Goal: Transaction & Acquisition: Purchase product/service

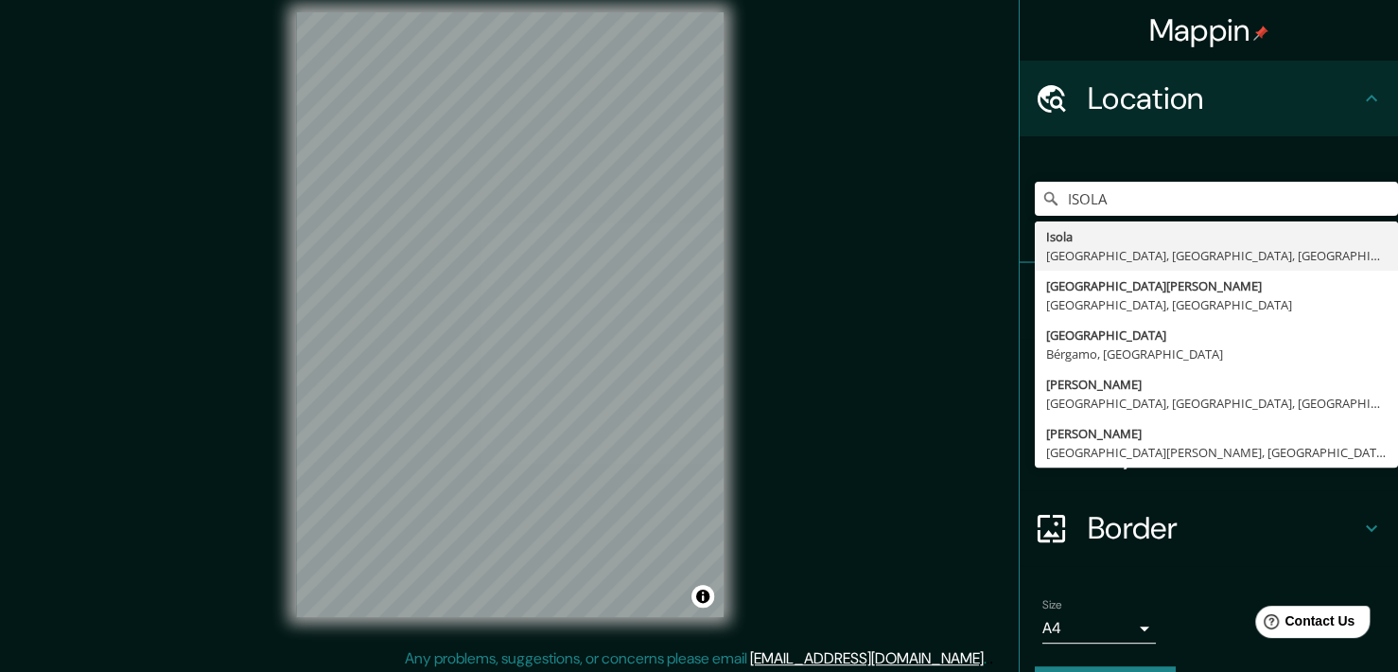
scroll to position [23, 0]
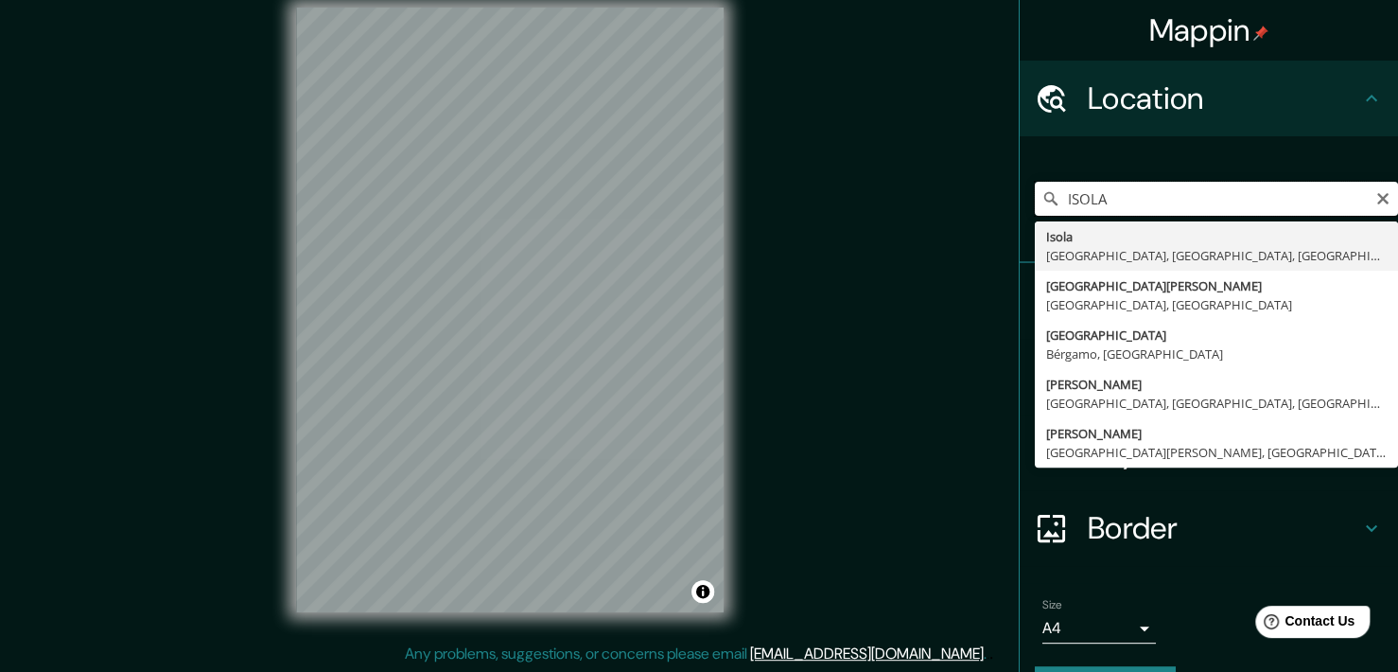
click at [1114, 201] on input "ISOLA" at bounding box center [1216, 199] width 363 height 34
click at [1375, 201] on icon "Clear" at bounding box center [1382, 198] width 15 height 15
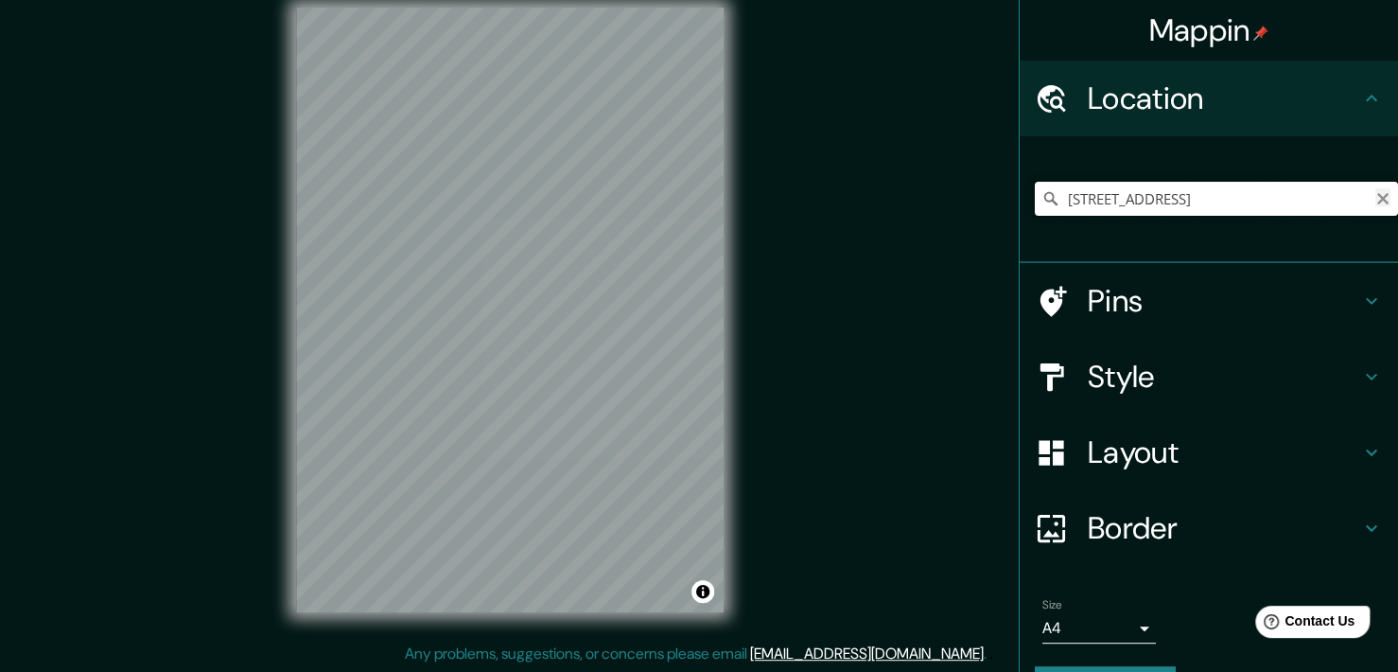
type input "Calle Medellín 11, 28000 Colima, Colima, México"
click at [1375, 198] on icon "Clear" at bounding box center [1382, 198] width 15 height 15
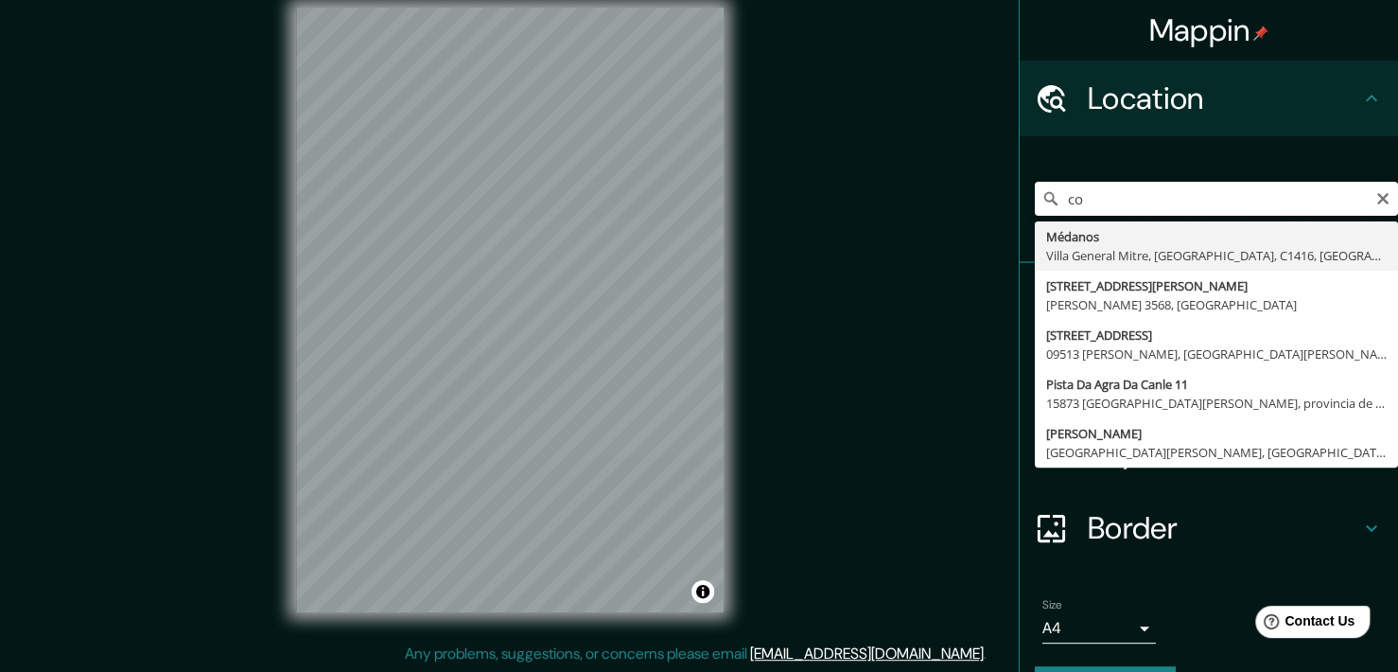
type input "c"
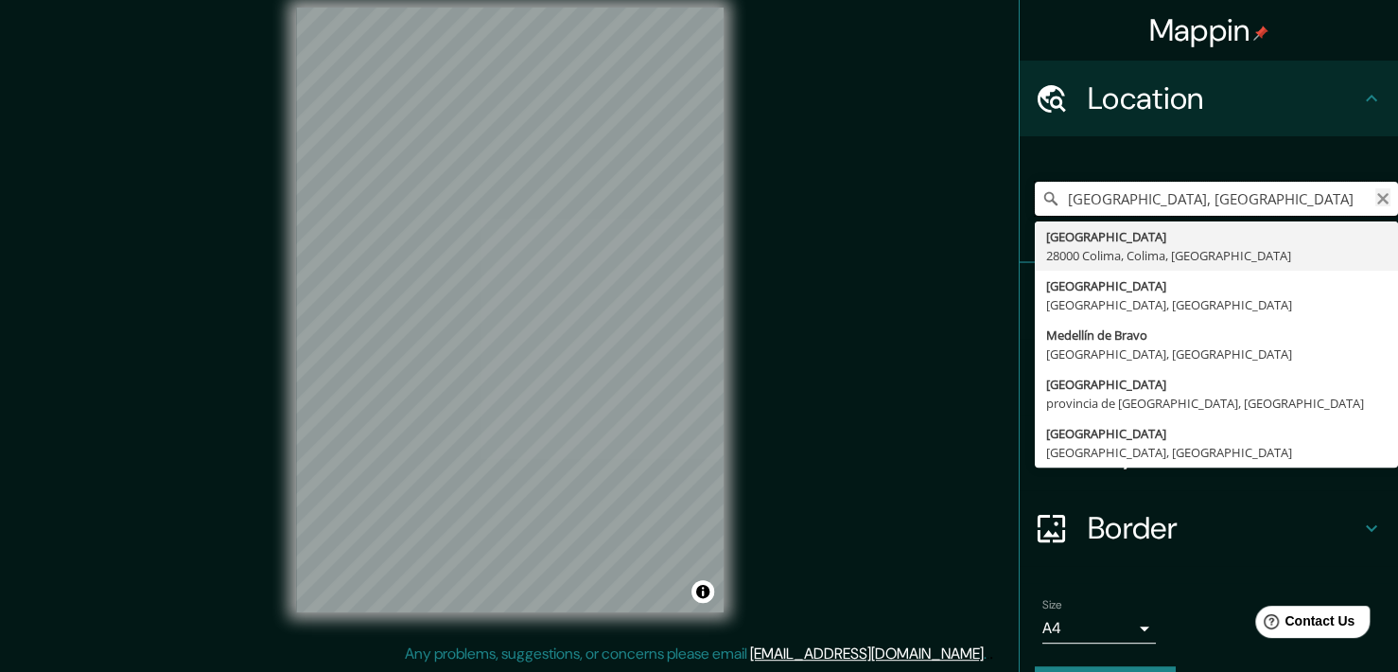
type input "Calle Medellín, 28000 Colima, Colima, México"
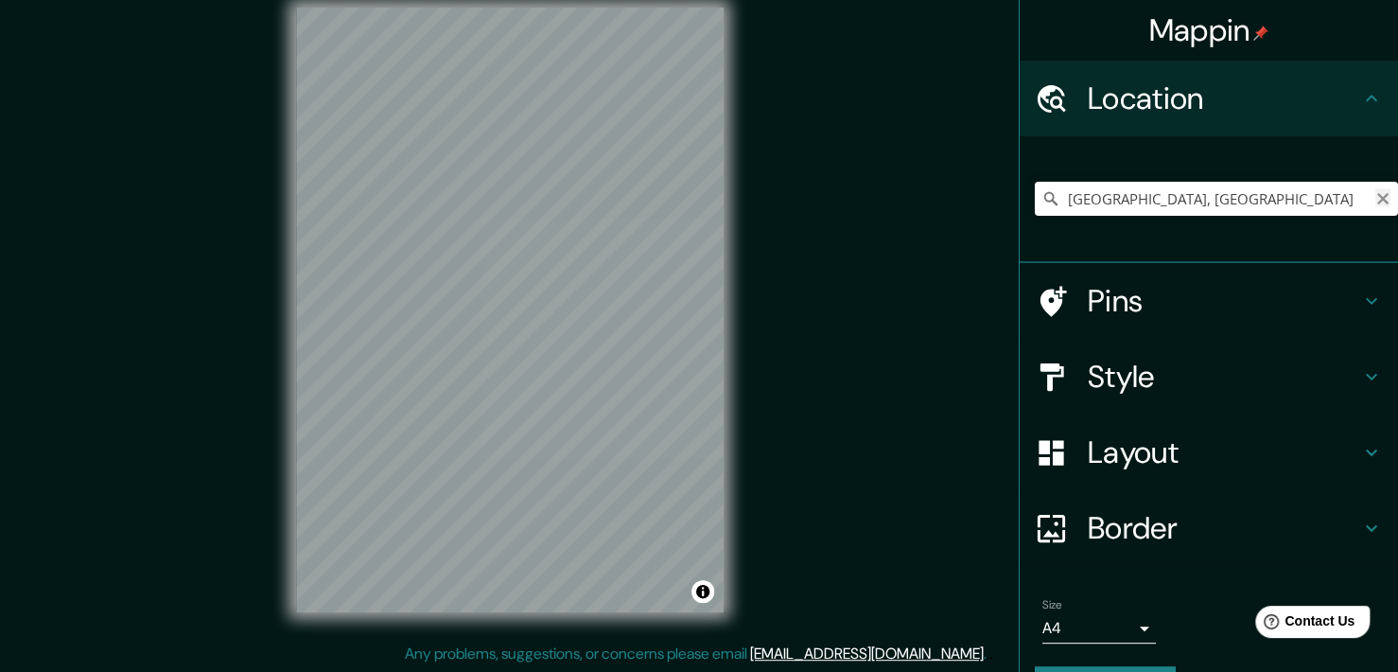
click at [1377, 199] on icon "Clear" at bounding box center [1382, 198] width 11 height 11
click at [1294, 199] on input "Pick your city or area" at bounding box center [1216, 199] width 363 height 34
type input "[GEOGRAPHIC_DATA]"
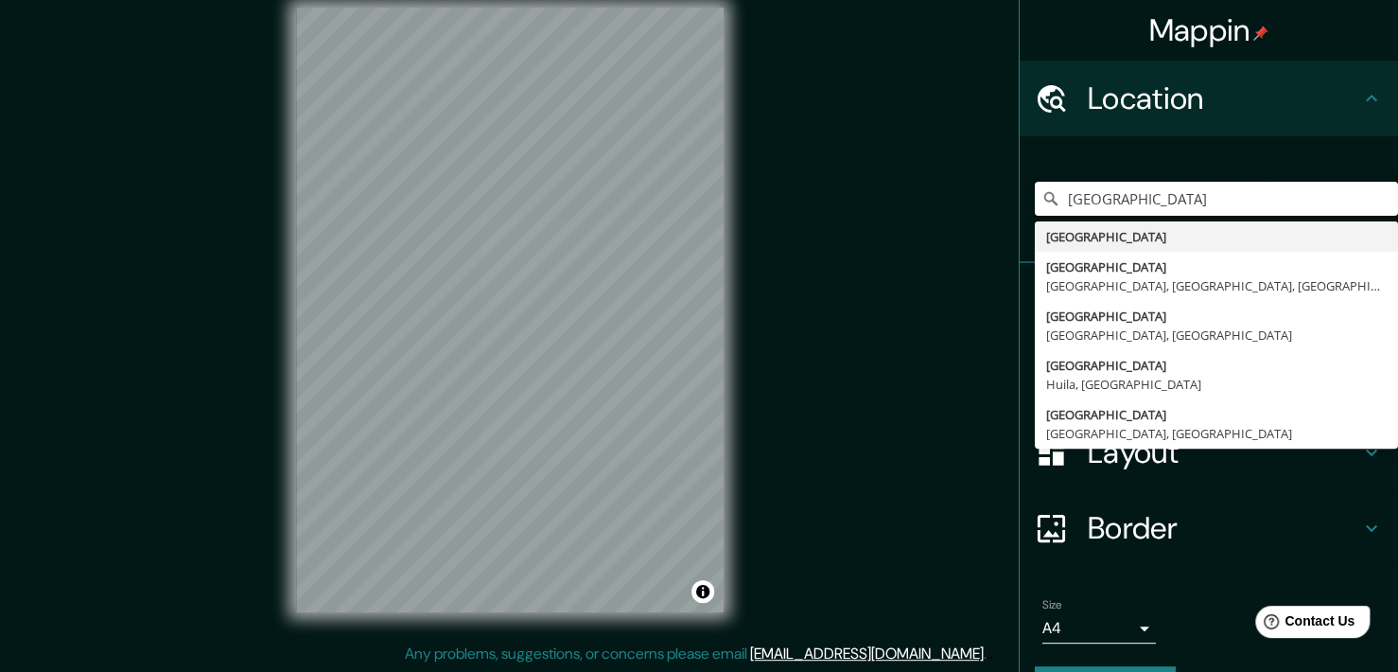
drag, startPoint x: 1133, startPoint y: 194, endPoint x: 1003, endPoint y: 215, distance: 132.2
click at [1019, 213] on div "Mappin Location Colombia Colombia Calle Colombia 28910 Madrid, Colima, México C…" at bounding box center [1208, 336] width 379 height 672
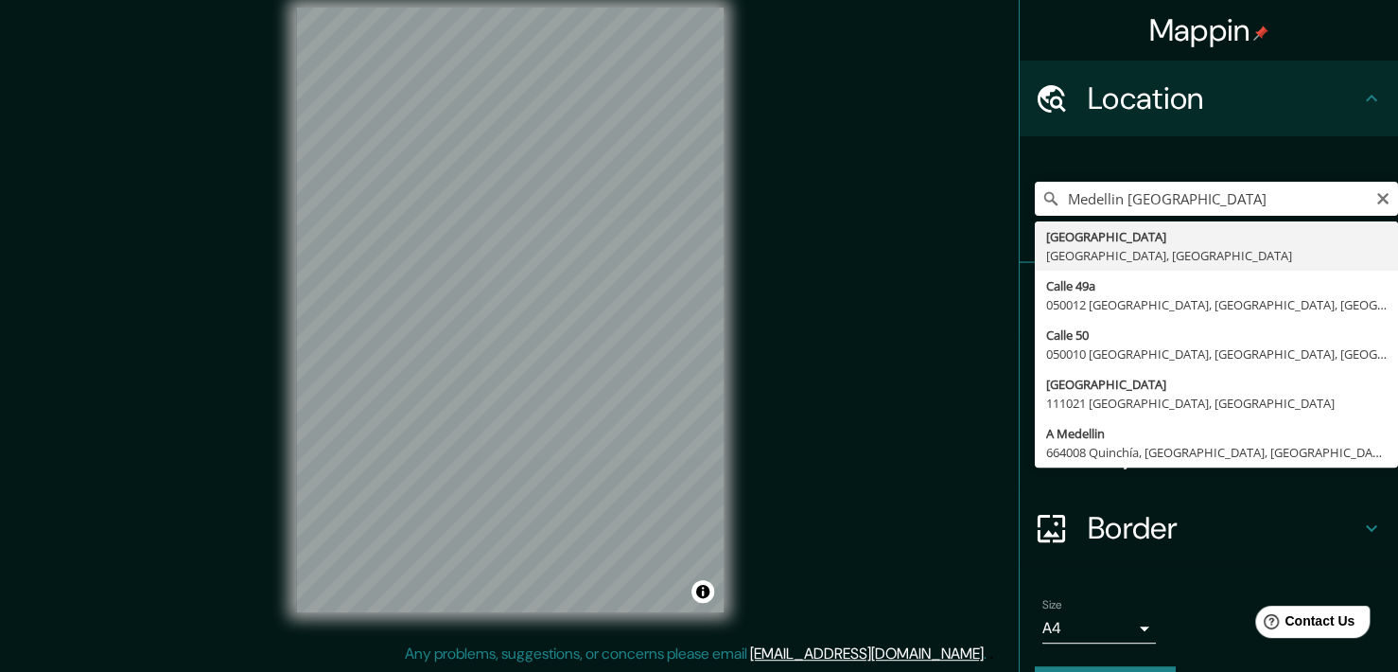
type input "[GEOGRAPHIC_DATA], [GEOGRAPHIC_DATA], [GEOGRAPHIC_DATA]"
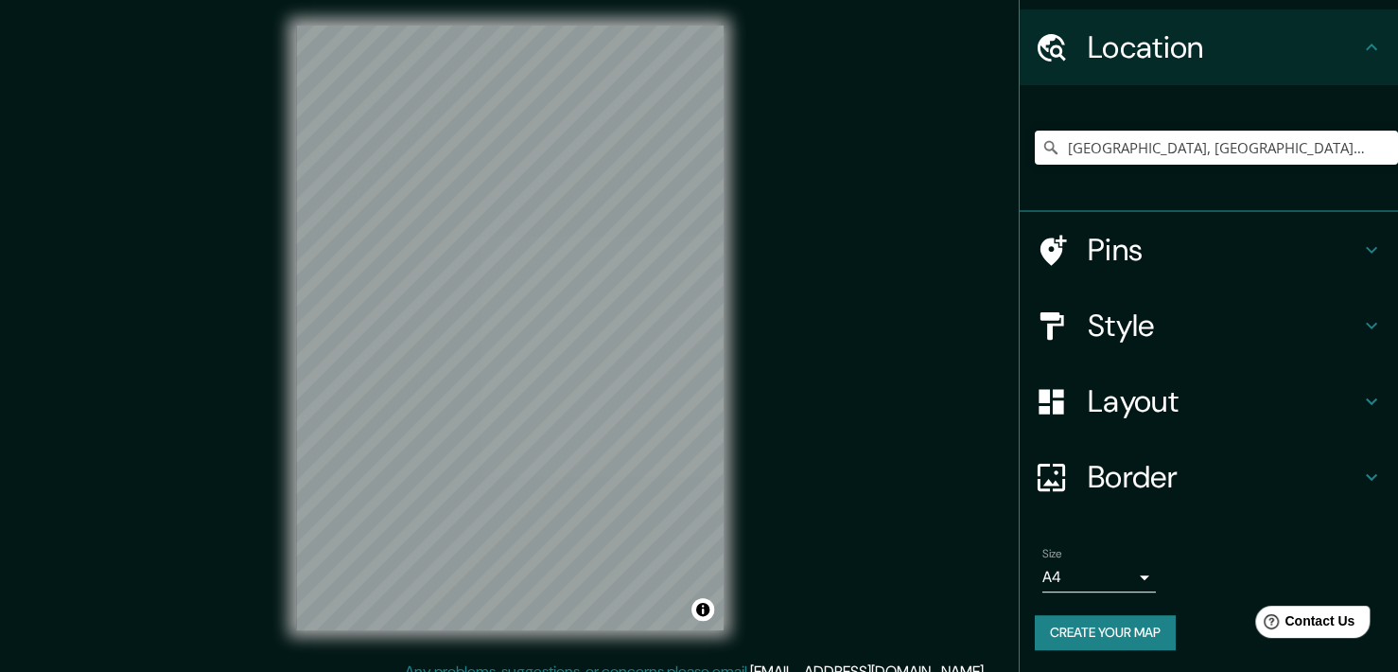
scroll to position [0, 0]
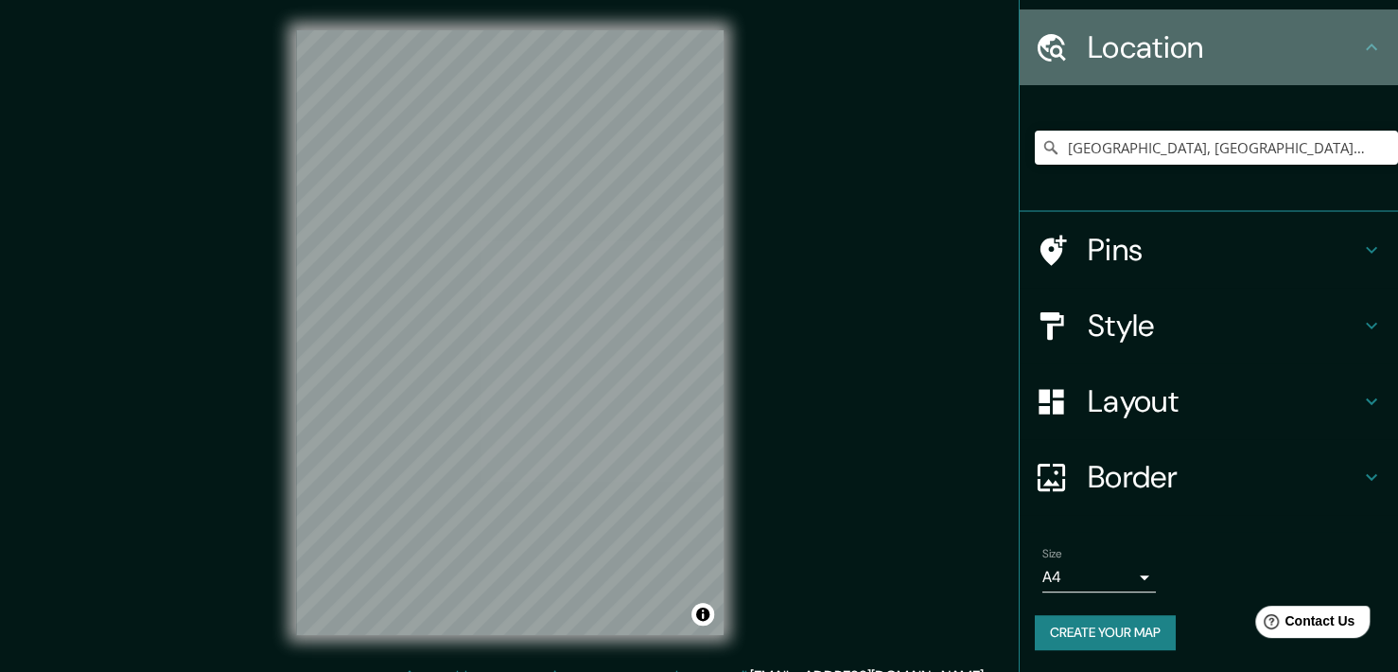
click at [1323, 34] on h4 "Location" at bounding box center [1224, 47] width 272 height 38
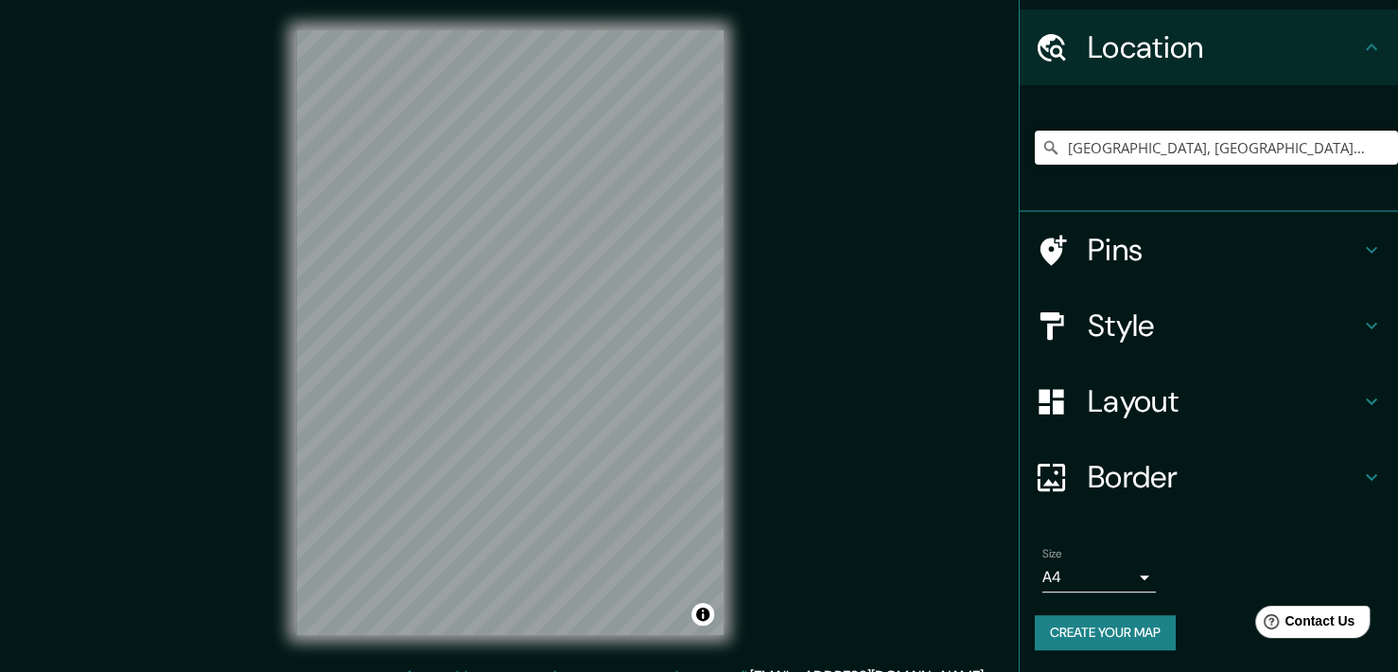
click at [1124, 258] on h4 "Pins" at bounding box center [1224, 250] width 272 height 38
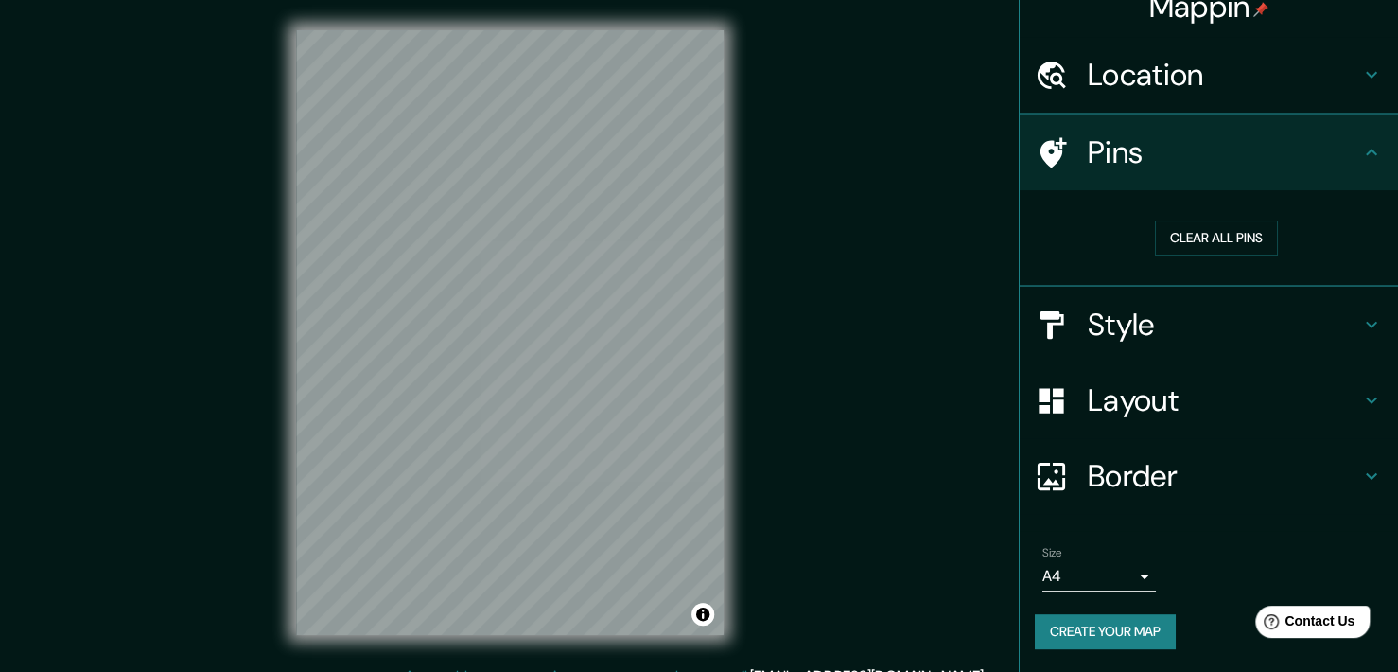
scroll to position [23, 0]
click at [1143, 165] on h4 "Pins" at bounding box center [1224, 153] width 272 height 38
drag, startPoint x: 1133, startPoint y: 289, endPoint x: 1130, endPoint y: 303, distance: 14.5
click at [1133, 293] on div "Style" at bounding box center [1209, 327] width 378 height 76
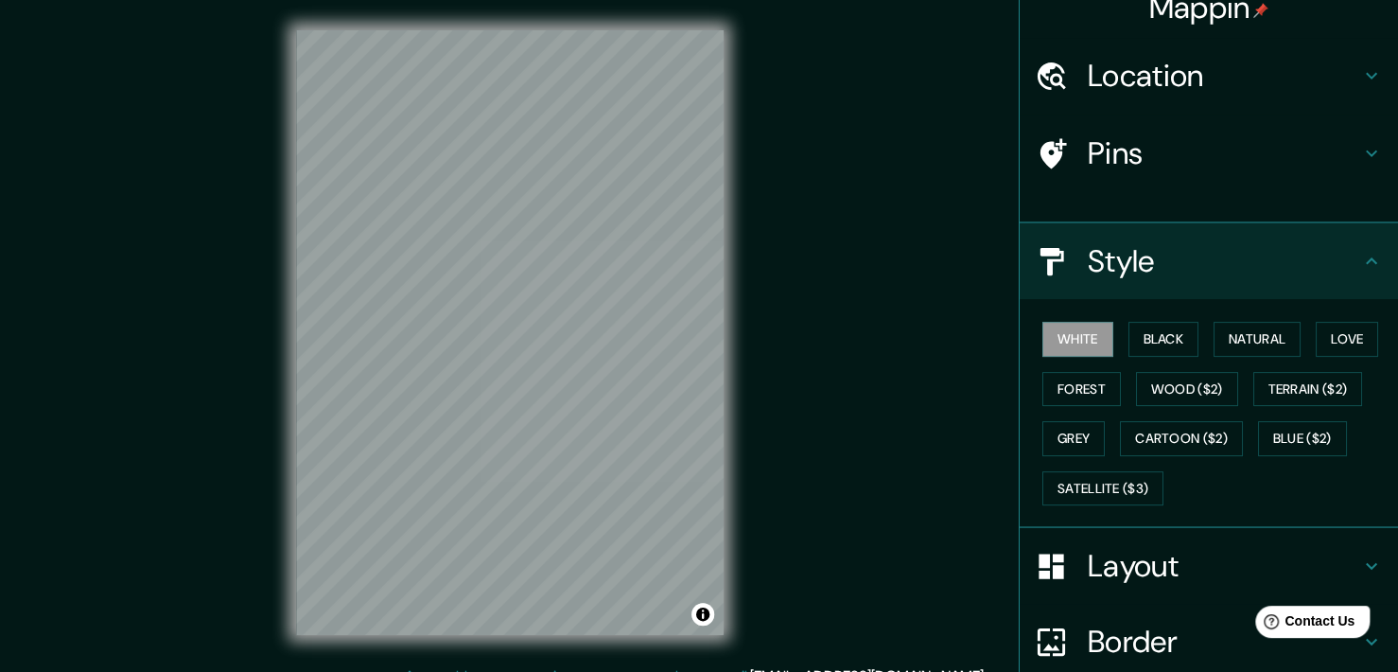
click at [1128, 319] on div "White Black Natural Love Forest Wood ($2) Terrain ($2) Grey Cartoon ($2) Blue (…" at bounding box center [1209, 413] width 378 height 229
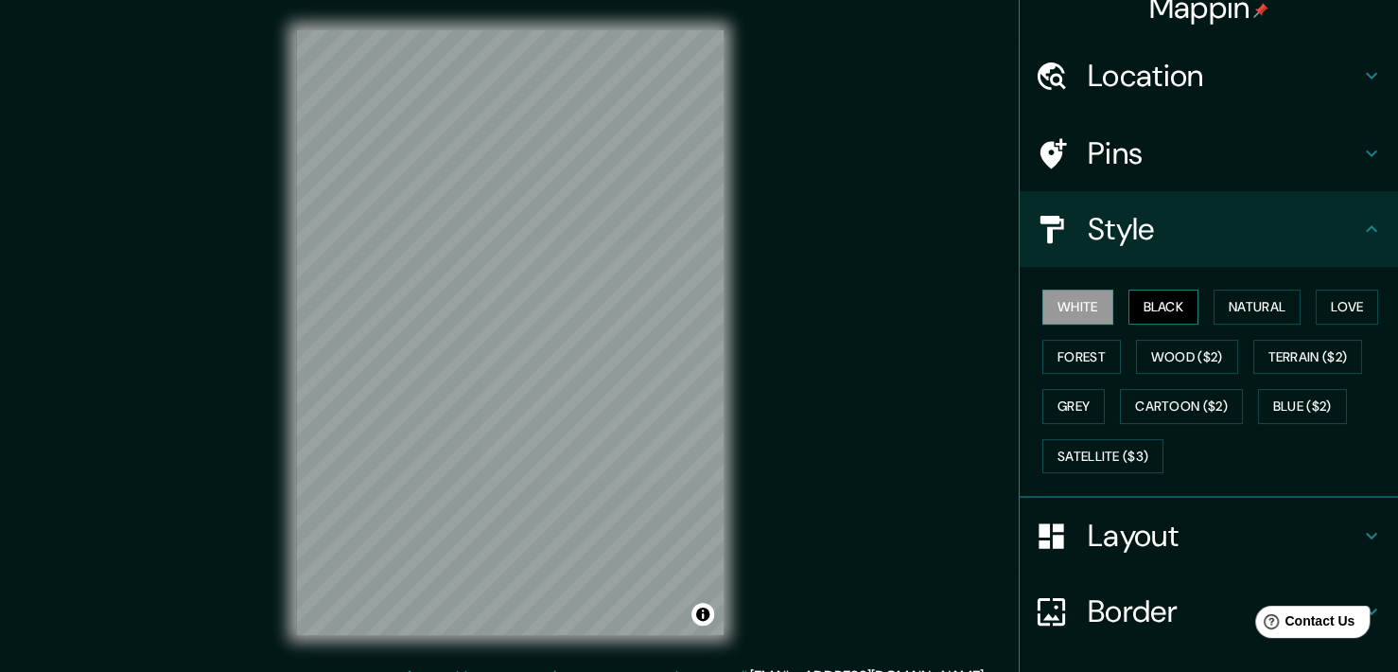
click at [1140, 297] on button "Black" at bounding box center [1164, 306] width 71 height 35
click at [1242, 304] on button "Natural" at bounding box center [1257, 306] width 87 height 35
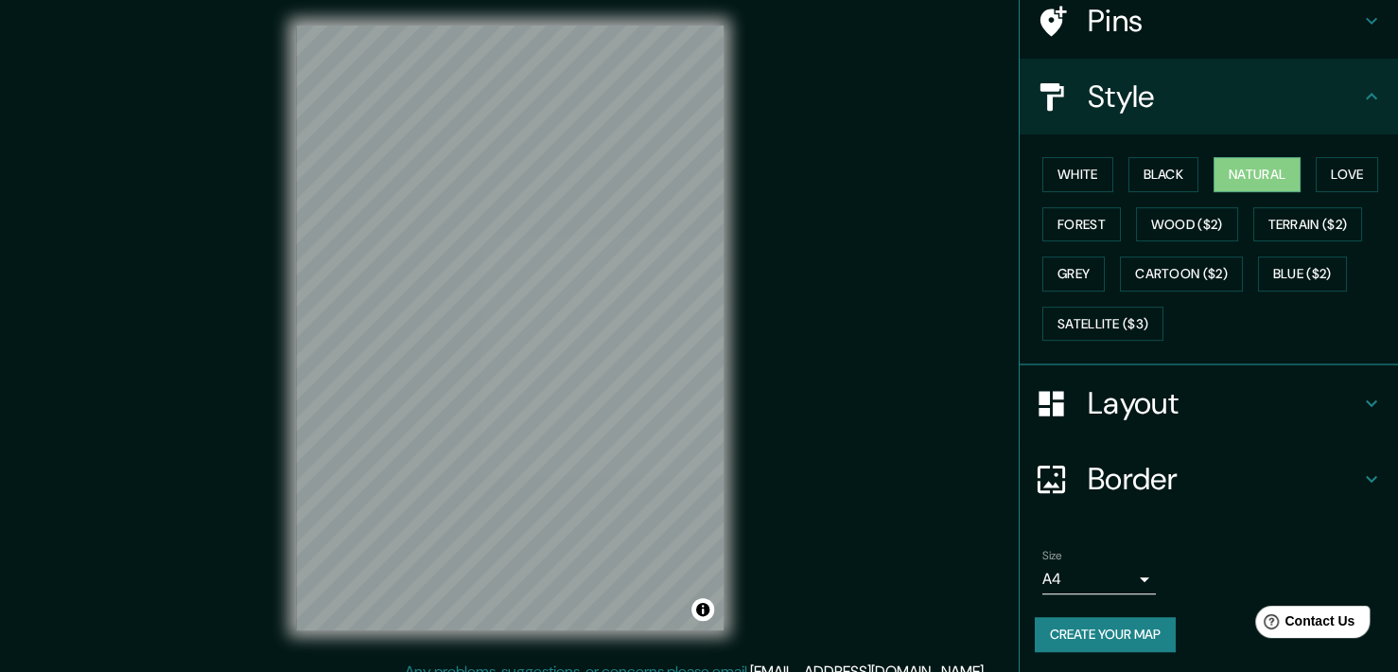
scroll to position [0, 0]
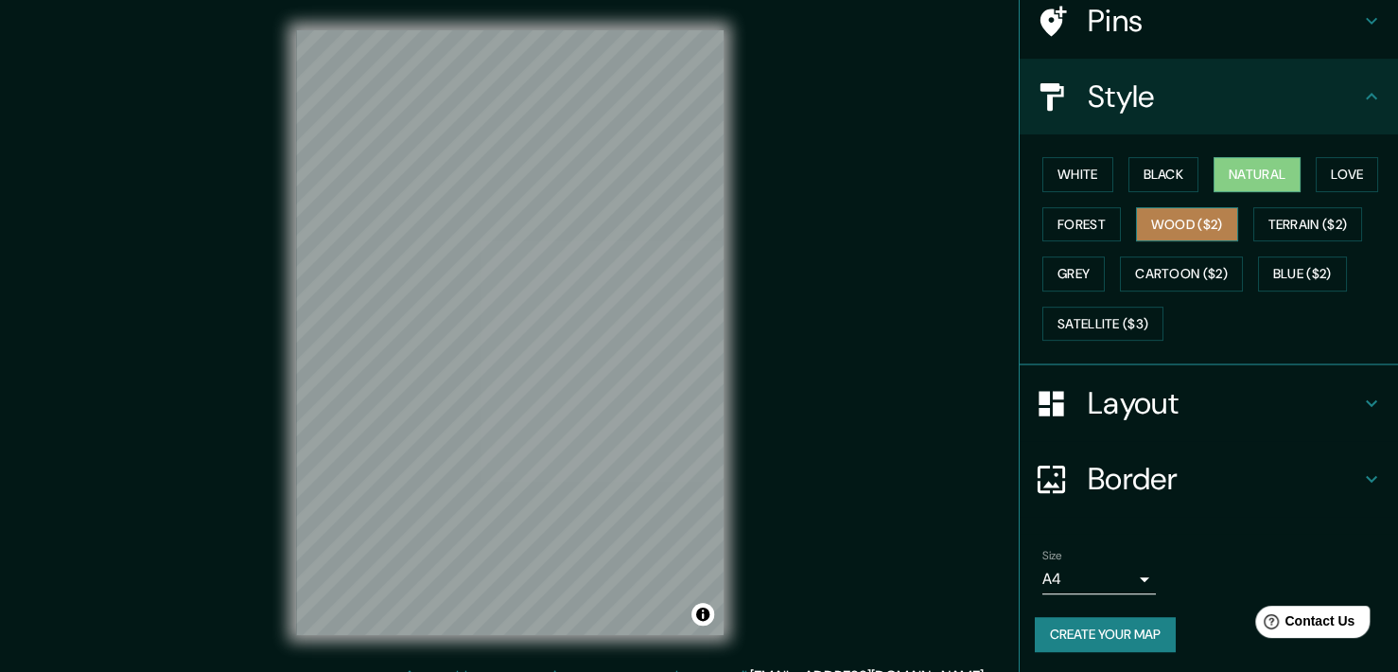
click at [1143, 227] on button "Wood ($2)" at bounding box center [1187, 224] width 102 height 35
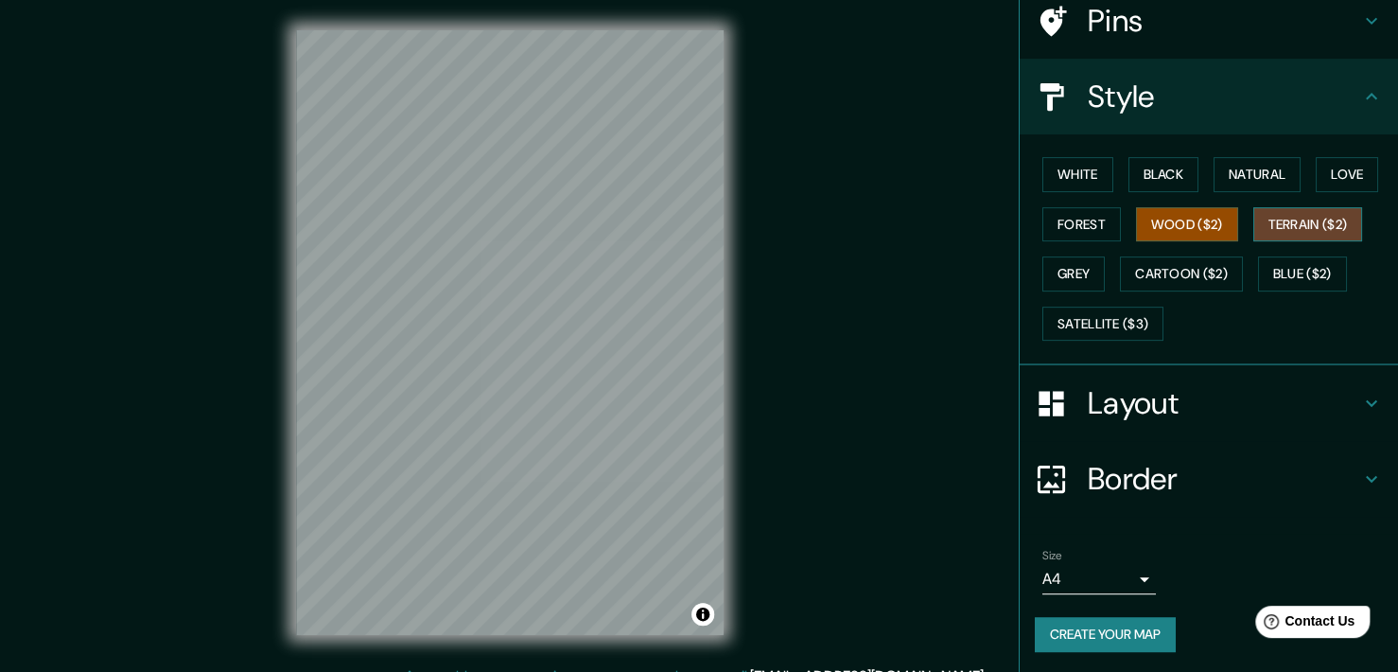
click at [1303, 234] on button "Terrain ($2)" at bounding box center [1308, 224] width 110 height 35
click at [1316, 164] on button "Love" at bounding box center [1347, 174] width 62 height 35
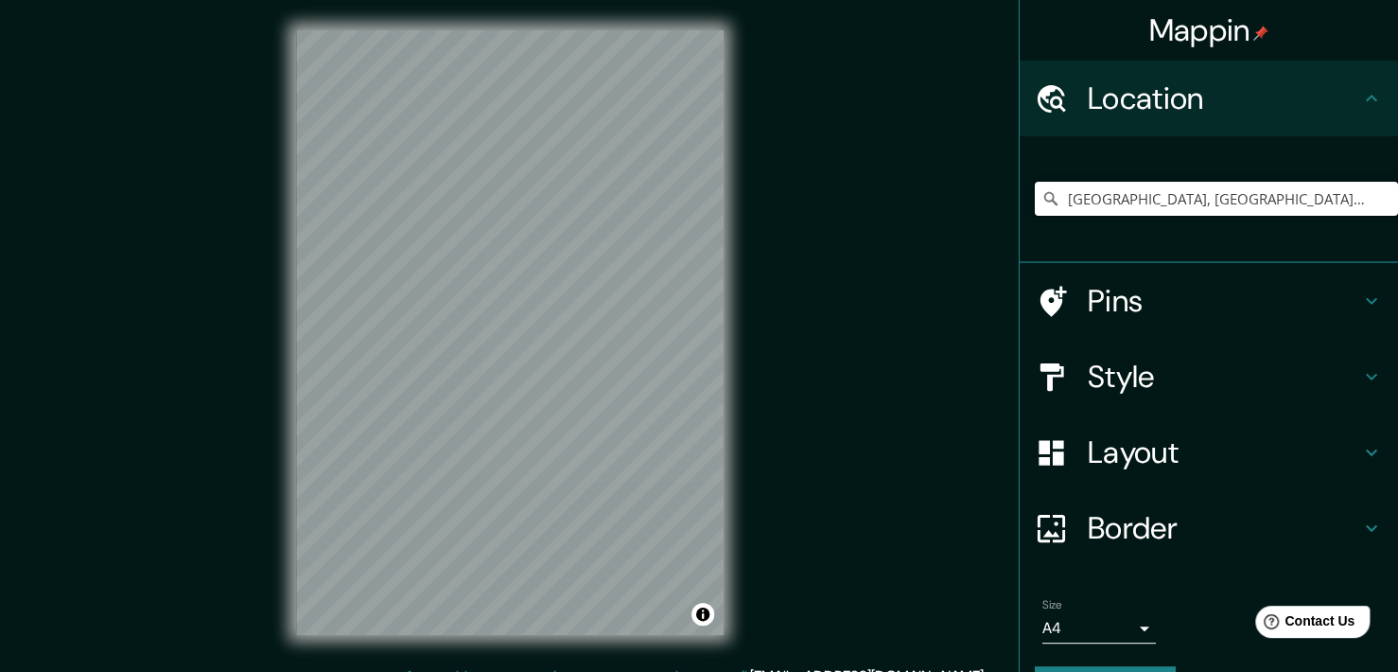
click at [1318, 194] on input "[GEOGRAPHIC_DATA], [GEOGRAPHIC_DATA], [GEOGRAPHIC_DATA]" at bounding box center [1216, 199] width 363 height 34
drag, startPoint x: 1268, startPoint y: 191, endPoint x: 1006, endPoint y: 216, distance: 262.2
click at [1020, 216] on div "[GEOGRAPHIC_DATA], [GEOGRAPHIC_DATA], [GEOGRAPHIC_DATA]" at bounding box center [1209, 199] width 378 height 127
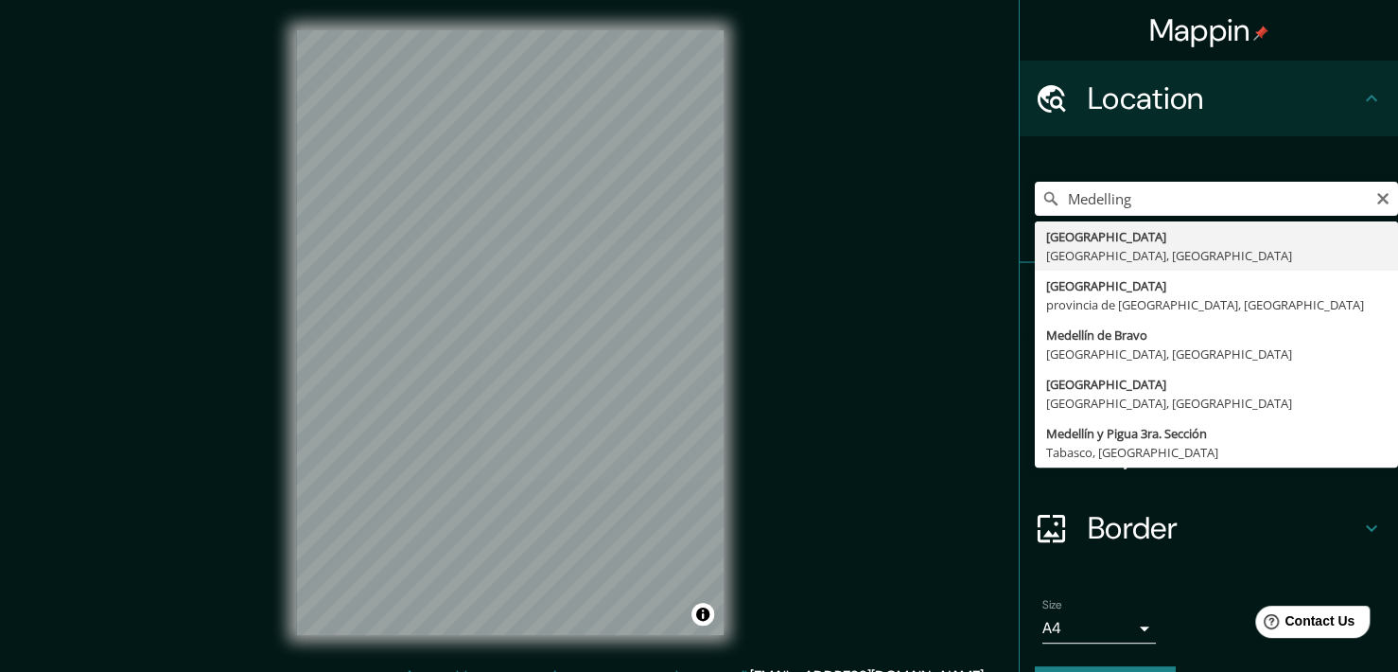
type input "[GEOGRAPHIC_DATA], [GEOGRAPHIC_DATA], [GEOGRAPHIC_DATA]"
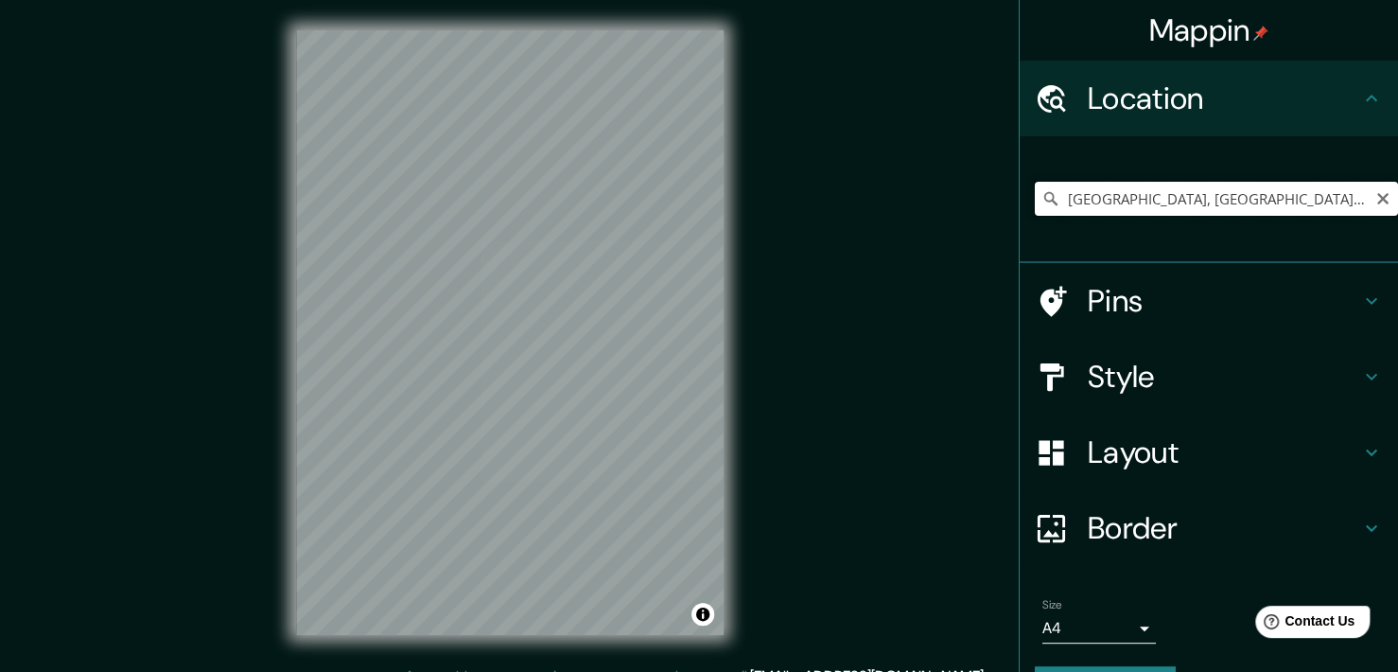
click at [1245, 208] on input "[GEOGRAPHIC_DATA], [GEOGRAPHIC_DATA], [GEOGRAPHIC_DATA]" at bounding box center [1216, 199] width 363 height 34
click at [1278, 209] on input "[GEOGRAPHIC_DATA], [GEOGRAPHIC_DATA], [GEOGRAPHIC_DATA]" at bounding box center [1216, 199] width 363 height 34
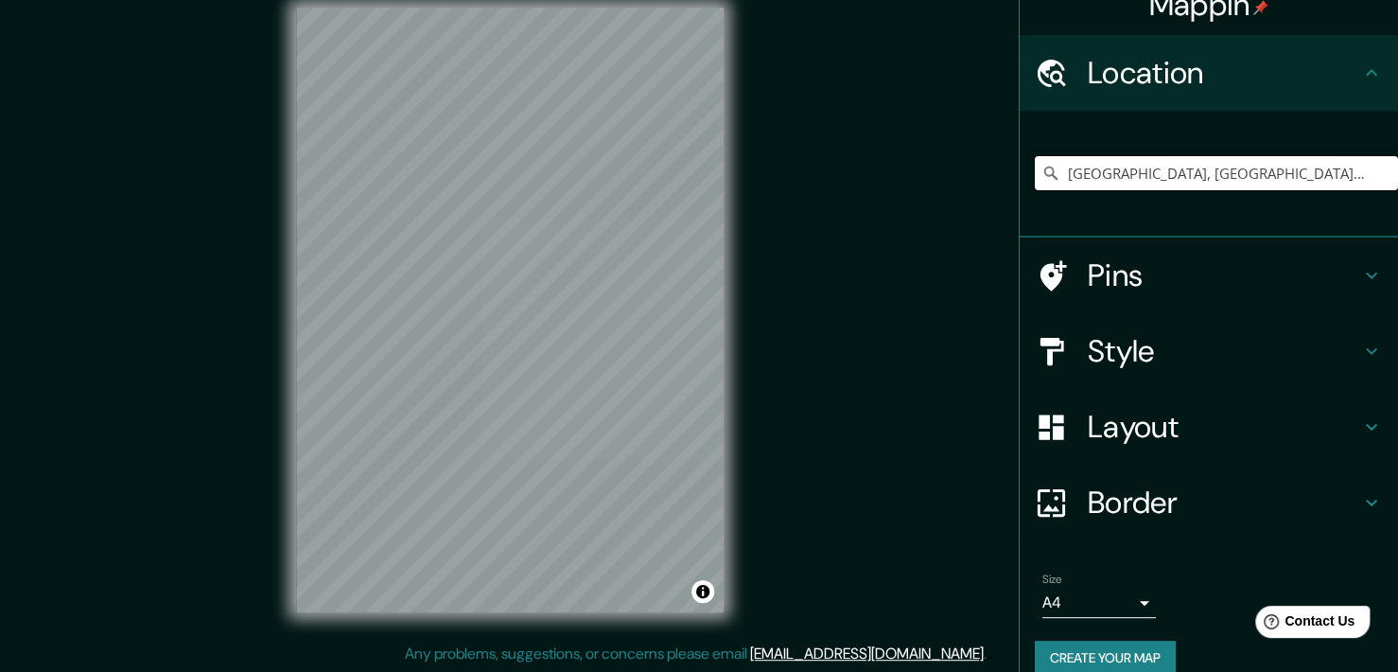
scroll to position [51, 0]
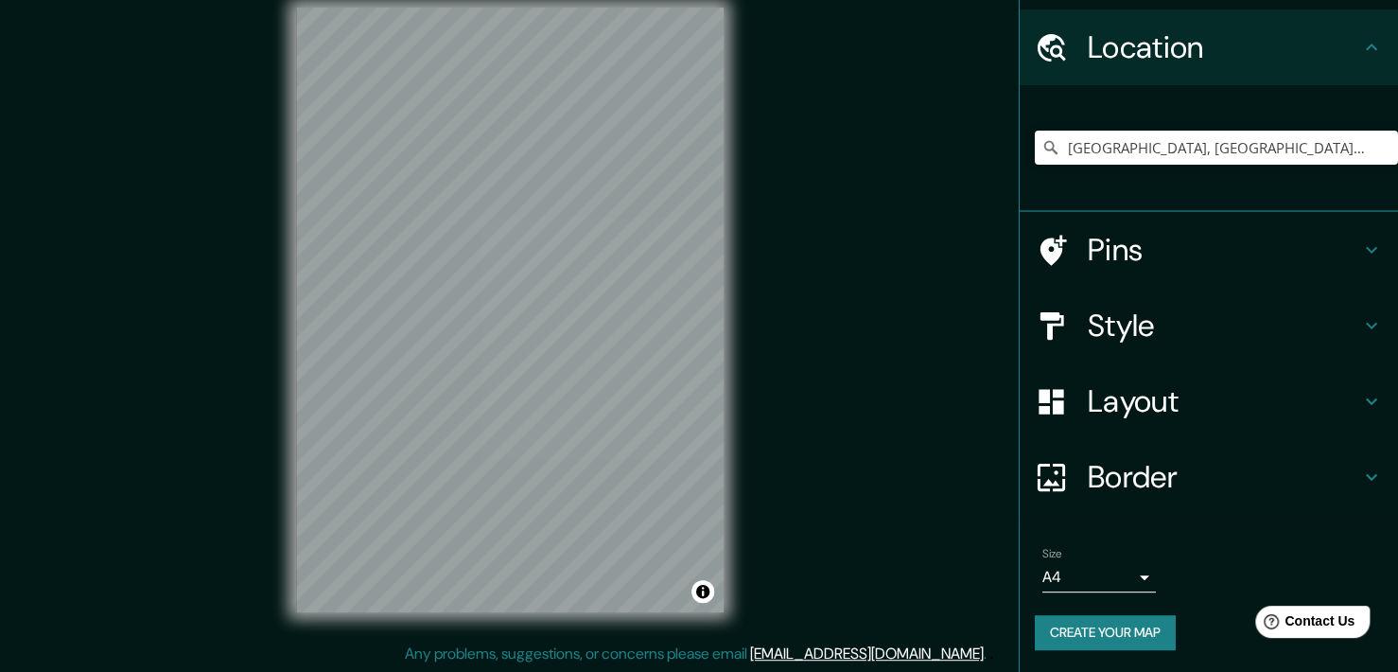
click at [1093, 621] on button "Create your map" at bounding box center [1105, 632] width 141 height 35
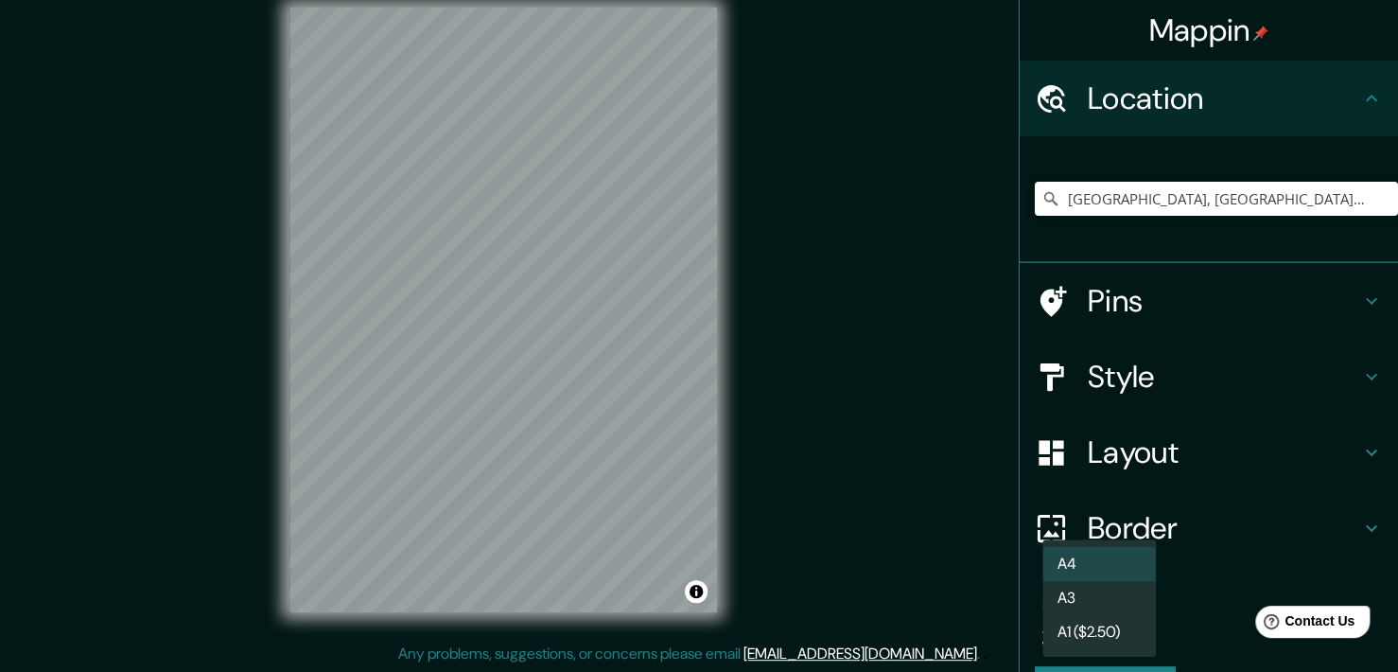
click at [1096, 636] on body "Mappin Location [GEOGRAPHIC_DATA], [GEOGRAPHIC_DATA], [GEOGRAPHIC_DATA] Pins St…" at bounding box center [699, 313] width 1398 height 672
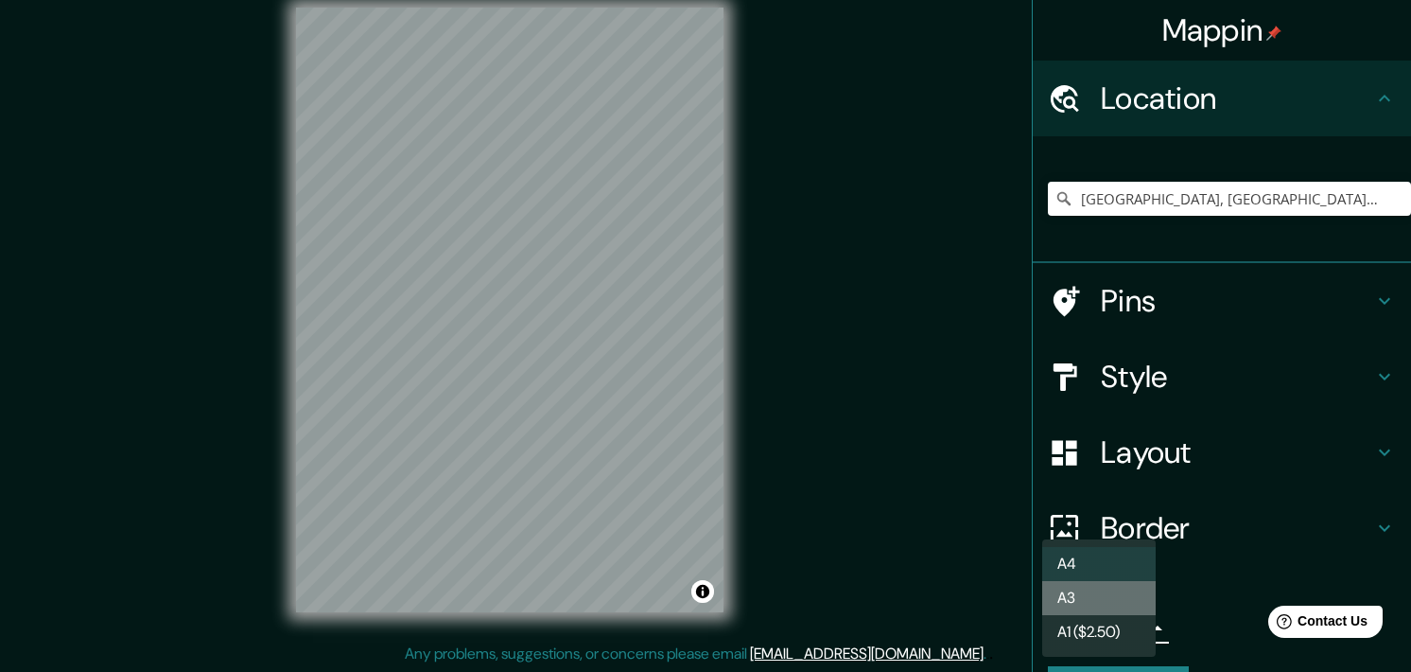
click at [1075, 591] on li "A3" at bounding box center [1099, 598] width 114 height 34
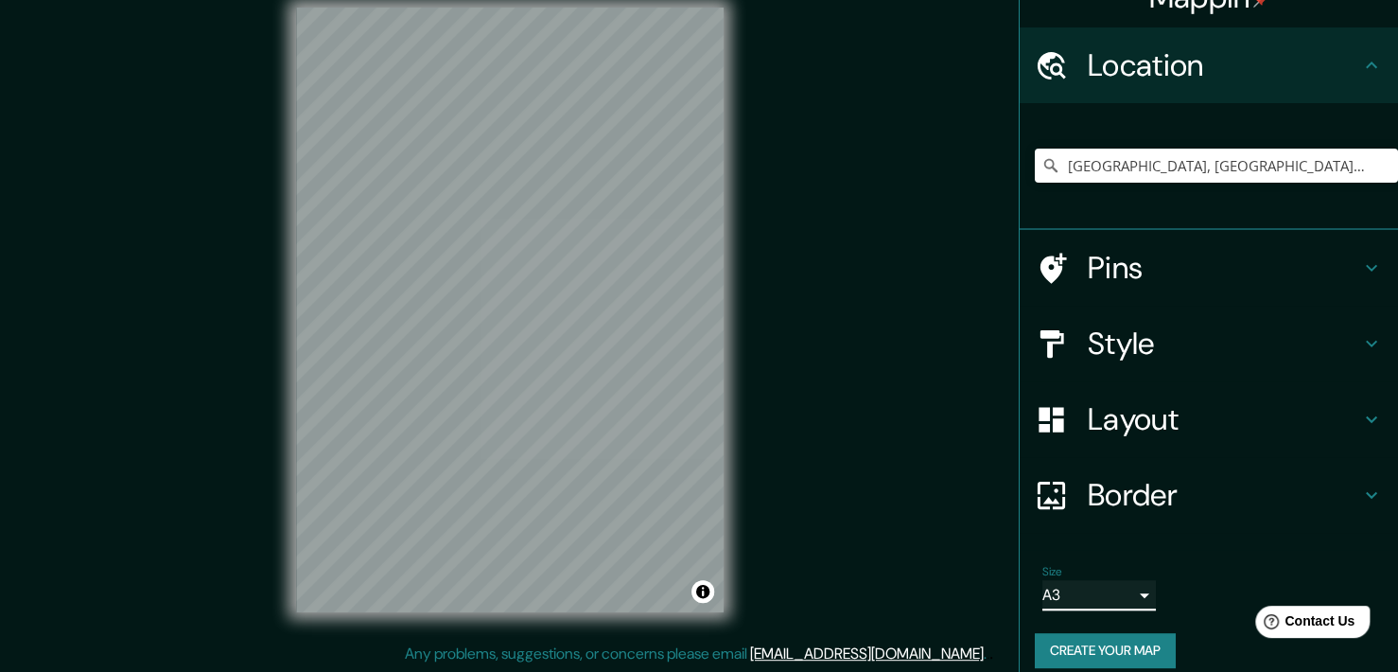
scroll to position [51, 0]
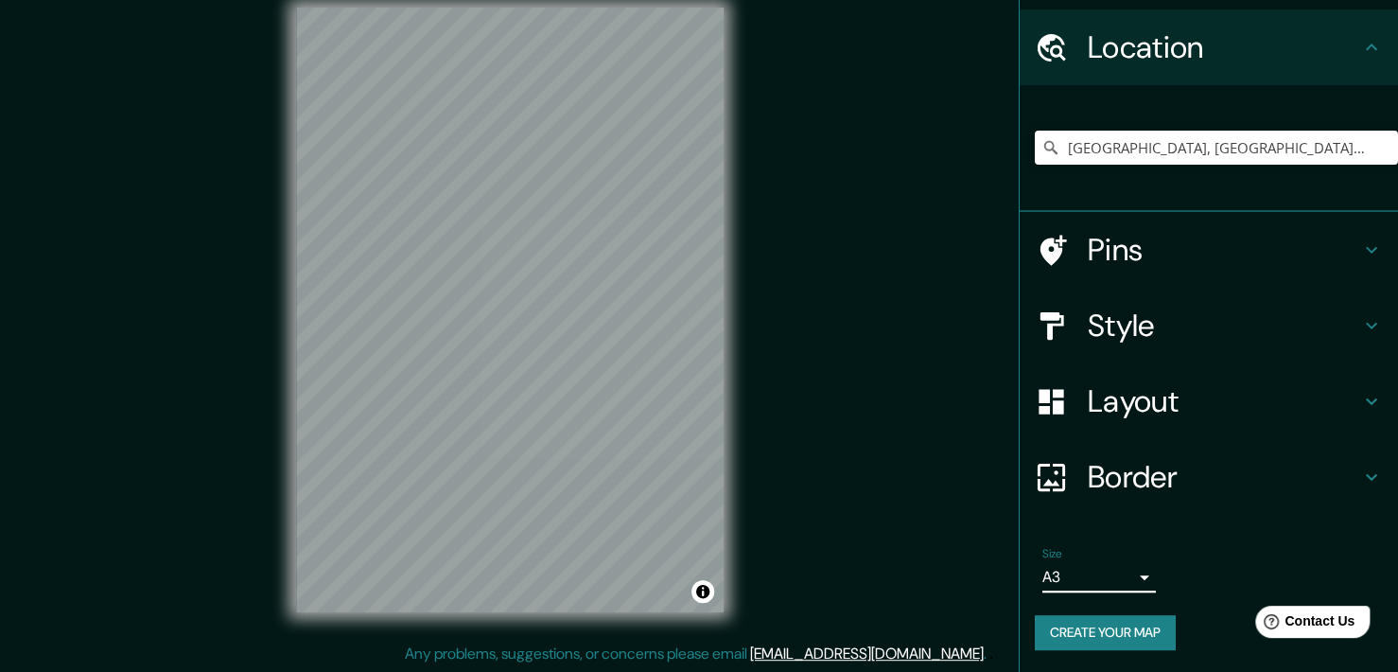
click at [1131, 588] on body "Mappin Location [GEOGRAPHIC_DATA], [GEOGRAPHIC_DATA], [GEOGRAPHIC_DATA] Pins St…" at bounding box center [699, 313] width 1398 height 672
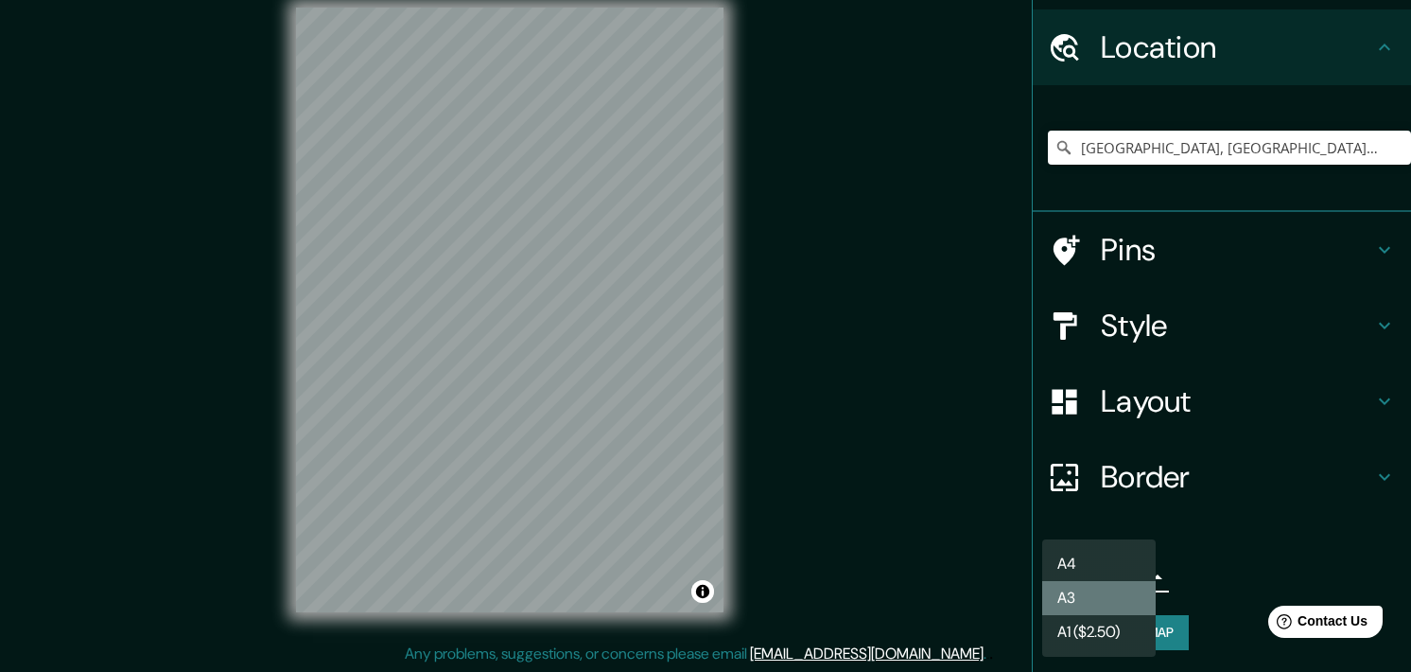
click at [1099, 603] on li "A3" at bounding box center [1099, 598] width 114 height 34
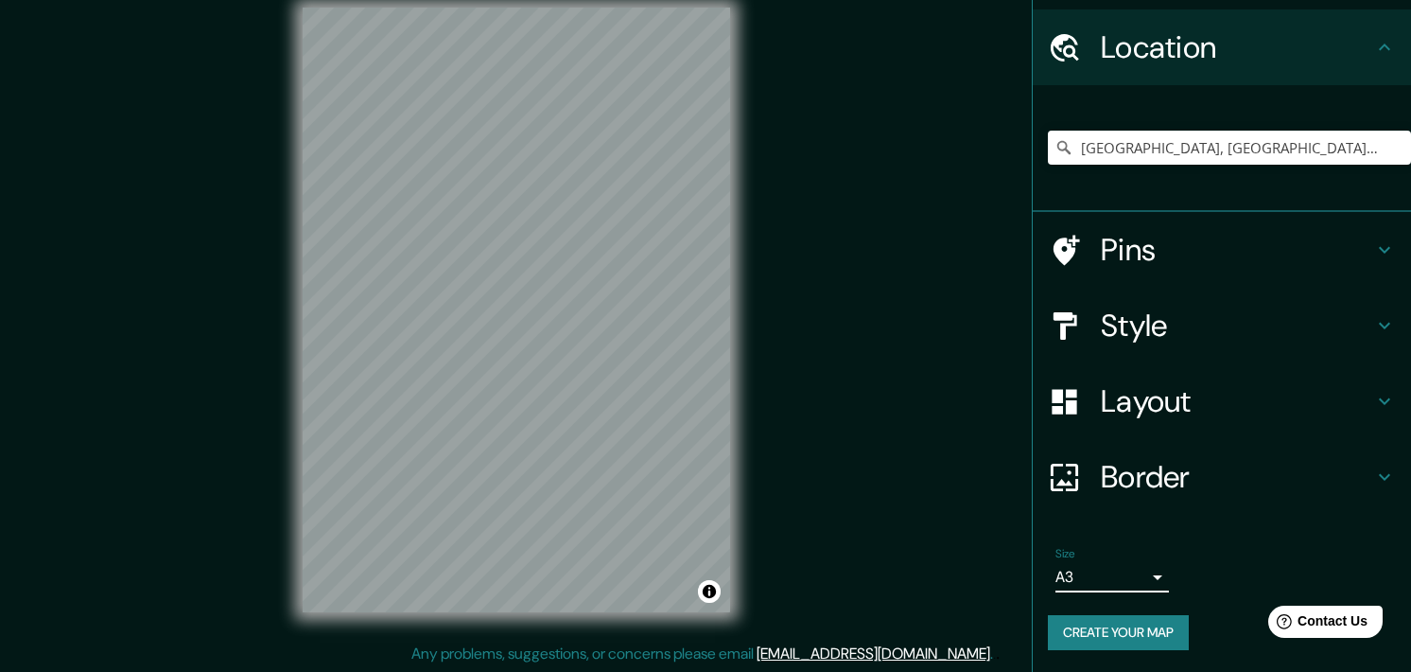
click at [1104, 575] on body "Mappin Location [GEOGRAPHIC_DATA], [GEOGRAPHIC_DATA], [GEOGRAPHIC_DATA] Pins St…" at bounding box center [705, 313] width 1411 height 672
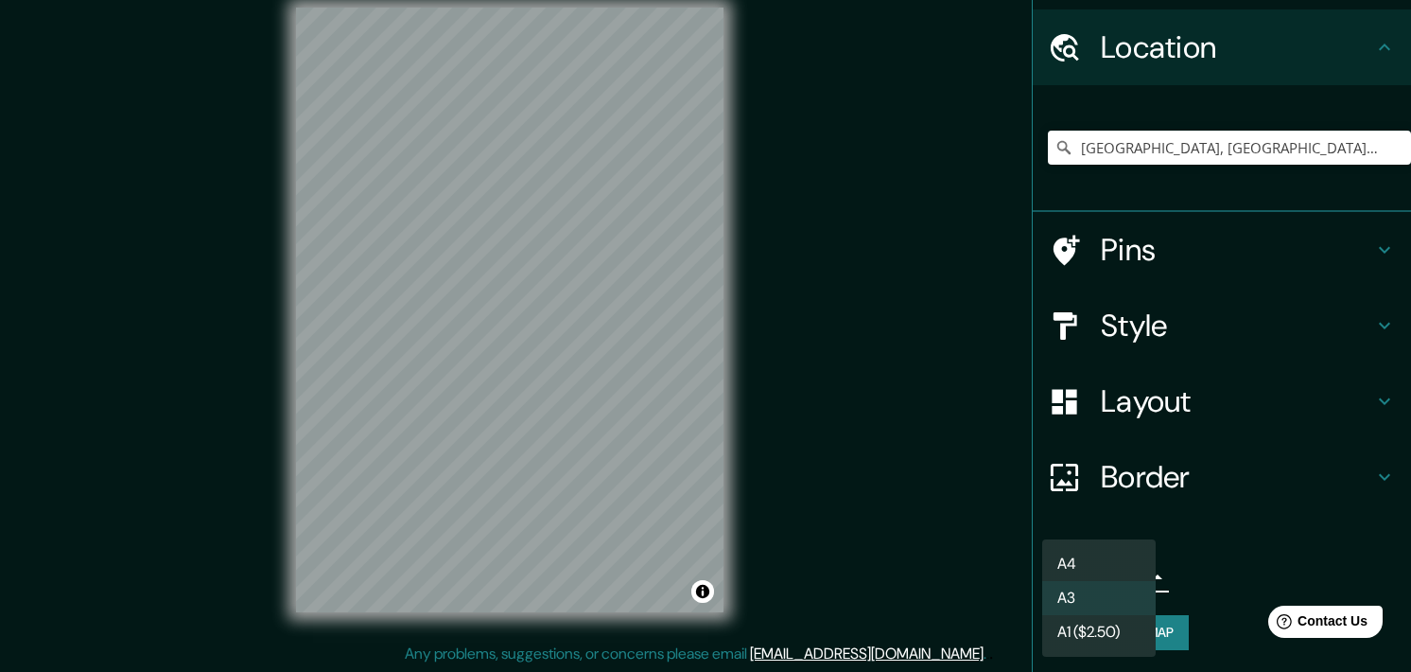
click at [1071, 552] on li "A4" at bounding box center [1099, 564] width 114 height 34
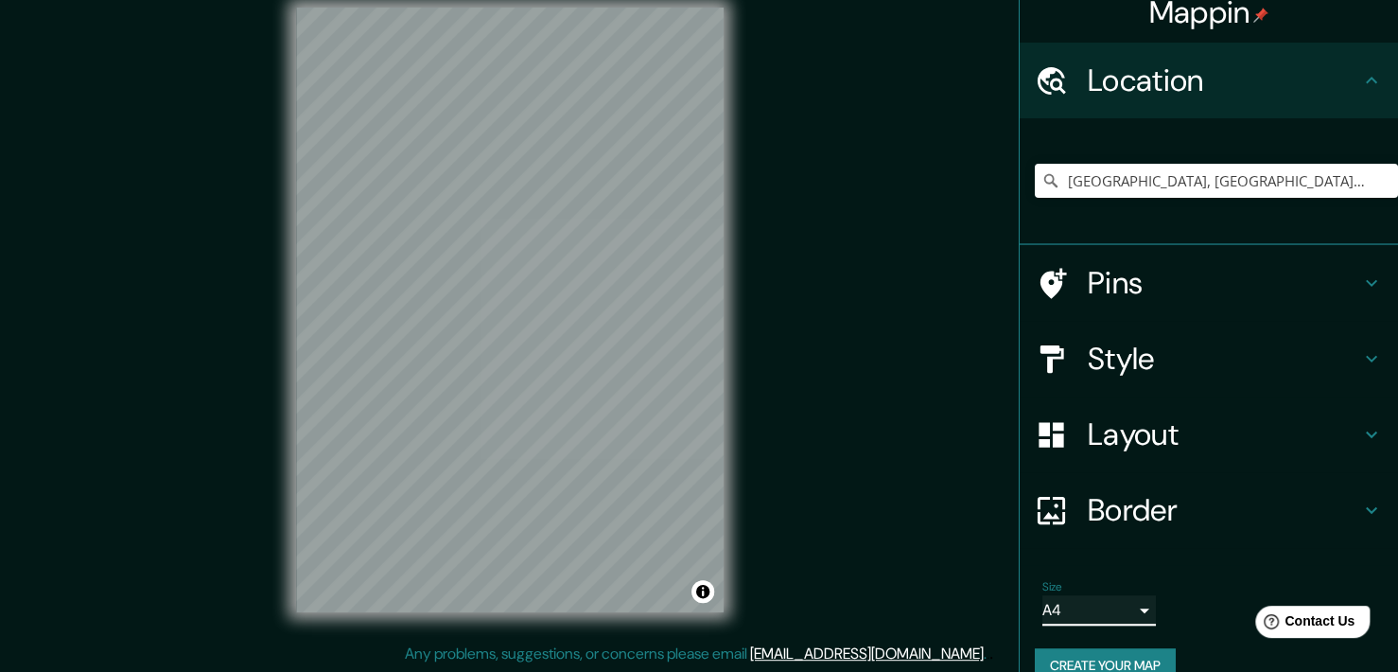
scroll to position [0, 0]
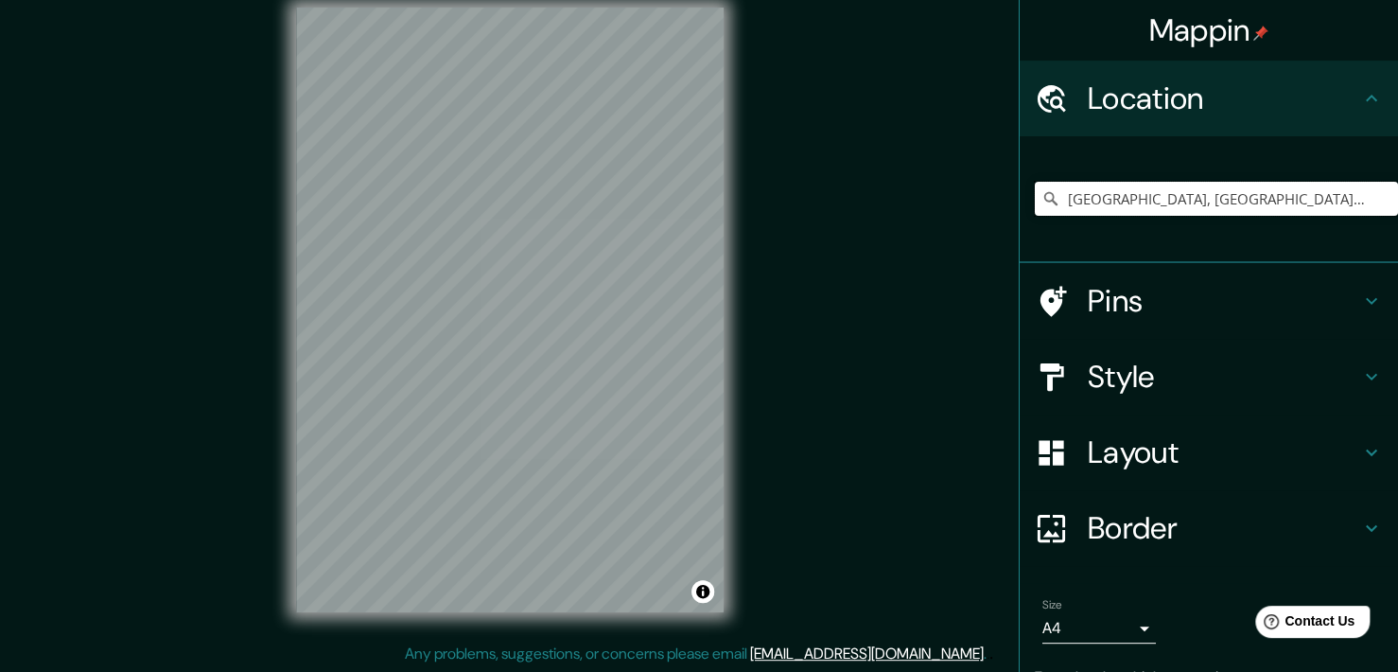
click at [1271, 194] on input "[GEOGRAPHIC_DATA], [GEOGRAPHIC_DATA], [GEOGRAPHIC_DATA]" at bounding box center [1216, 199] width 363 height 34
drag, startPoint x: 1129, startPoint y: 204, endPoint x: 1033, endPoint y: 220, distance: 96.9
click at [1035, 220] on div "[GEOGRAPHIC_DATA], [GEOGRAPHIC_DATA], [GEOGRAPHIC_DATA]" at bounding box center [1216, 198] width 363 height 95
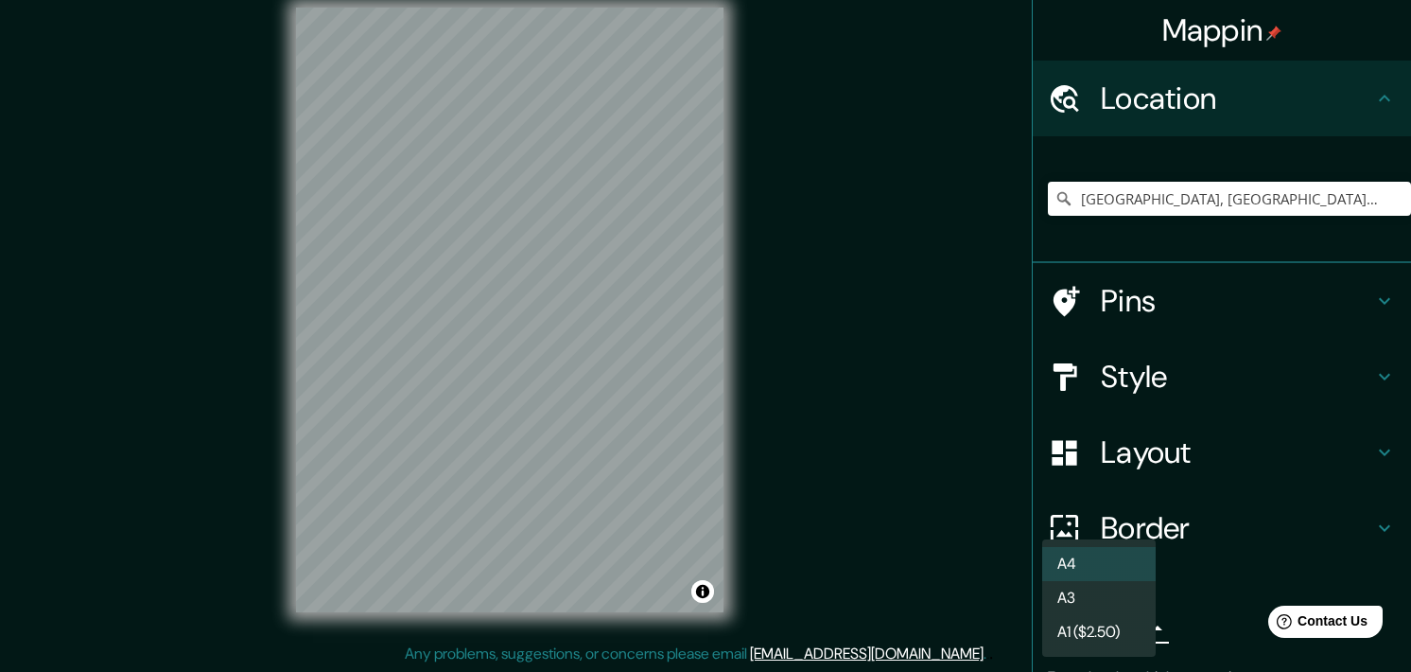
click at [1117, 622] on body "Mappin Location [GEOGRAPHIC_DATA], [GEOGRAPHIC_DATA], [GEOGRAPHIC_DATA] [GEOGRA…" at bounding box center [705, 313] width 1411 height 672
click at [1099, 598] on li "A3" at bounding box center [1099, 598] width 114 height 34
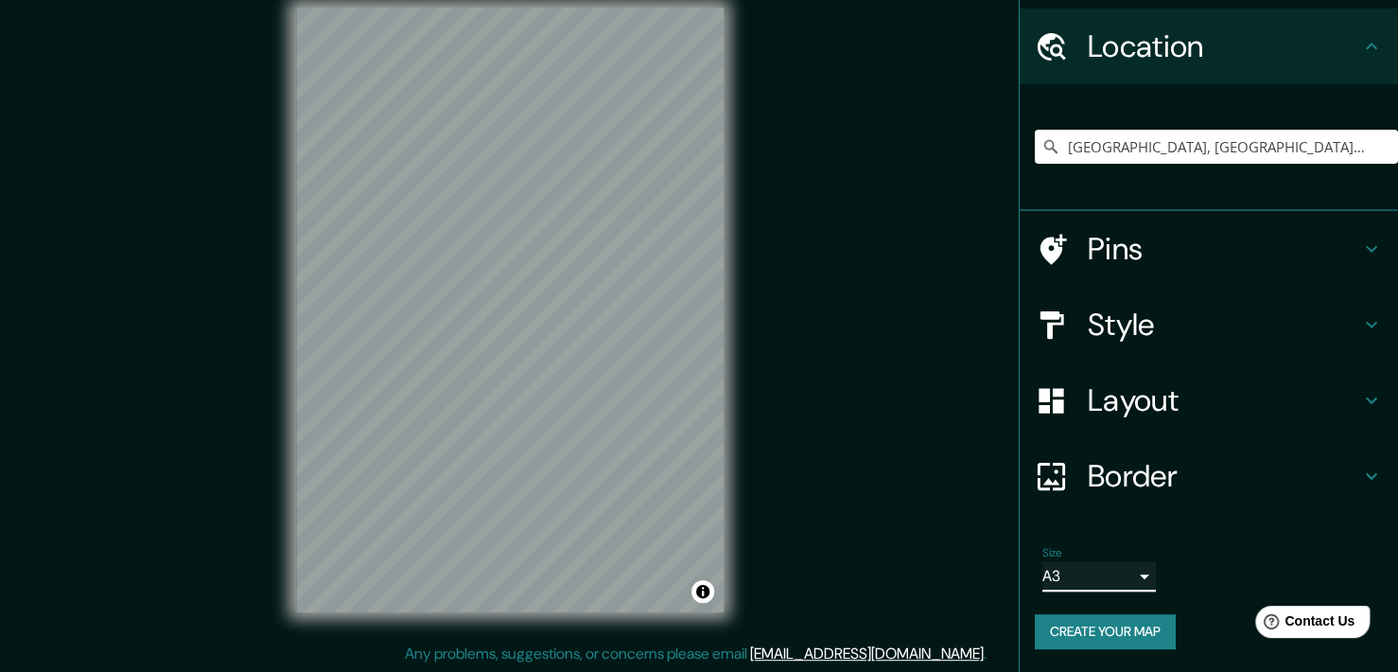
scroll to position [51, 0]
click at [1107, 469] on h4 "Border" at bounding box center [1224, 477] width 272 height 38
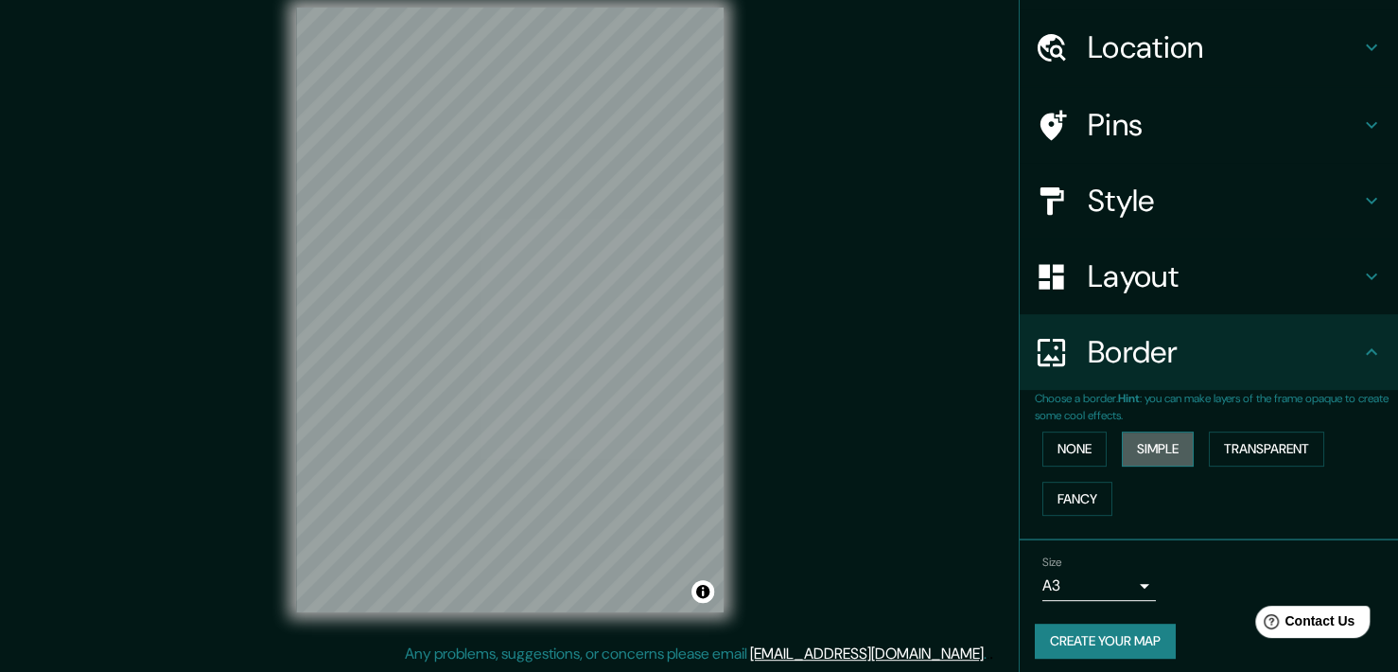
click at [1122, 446] on button "Simple" at bounding box center [1158, 448] width 72 height 35
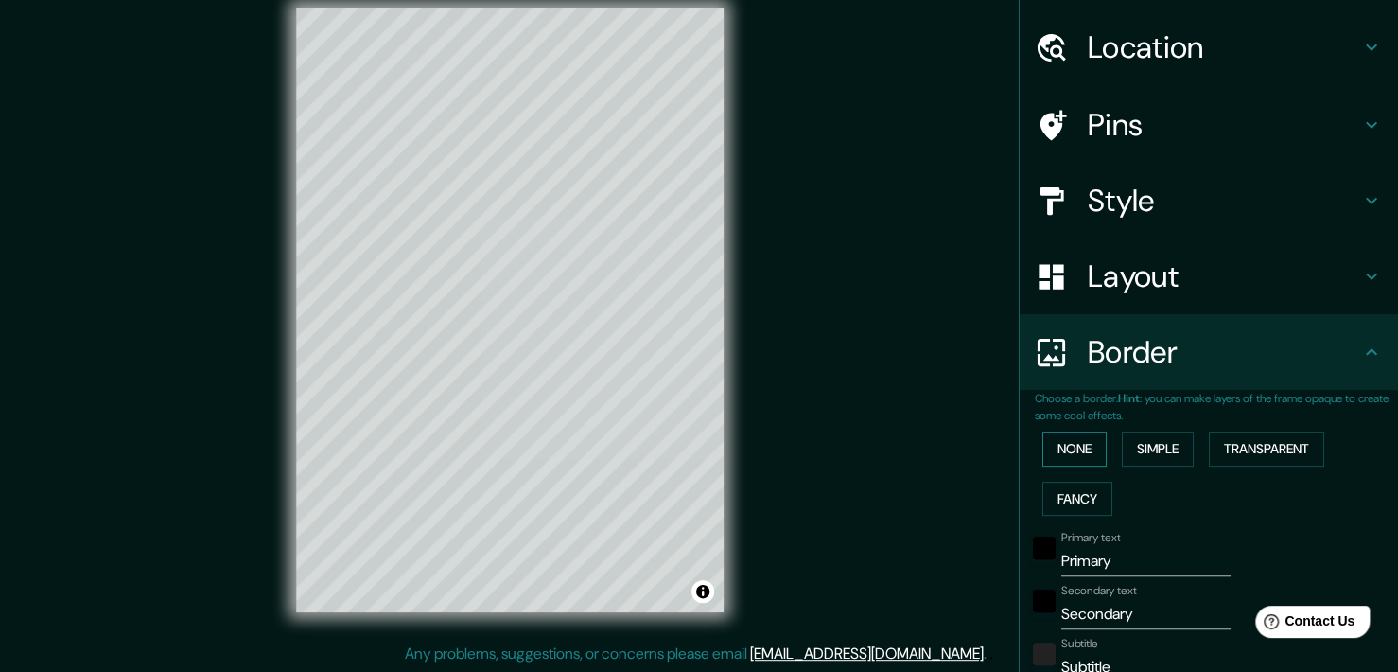
click at [1072, 434] on button "None" at bounding box center [1074, 448] width 64 height 35
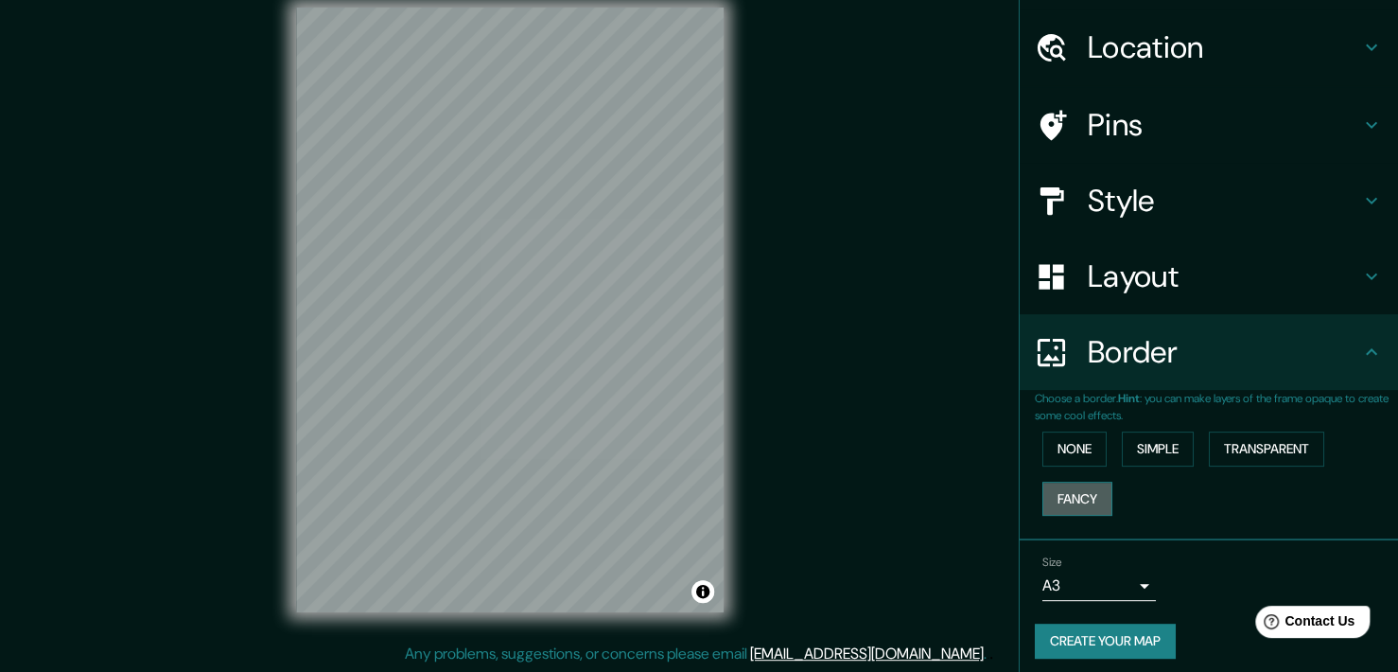
click at [1072, 499] on button "Fancy" at bounding box center [1077, 498] width 70 height 35
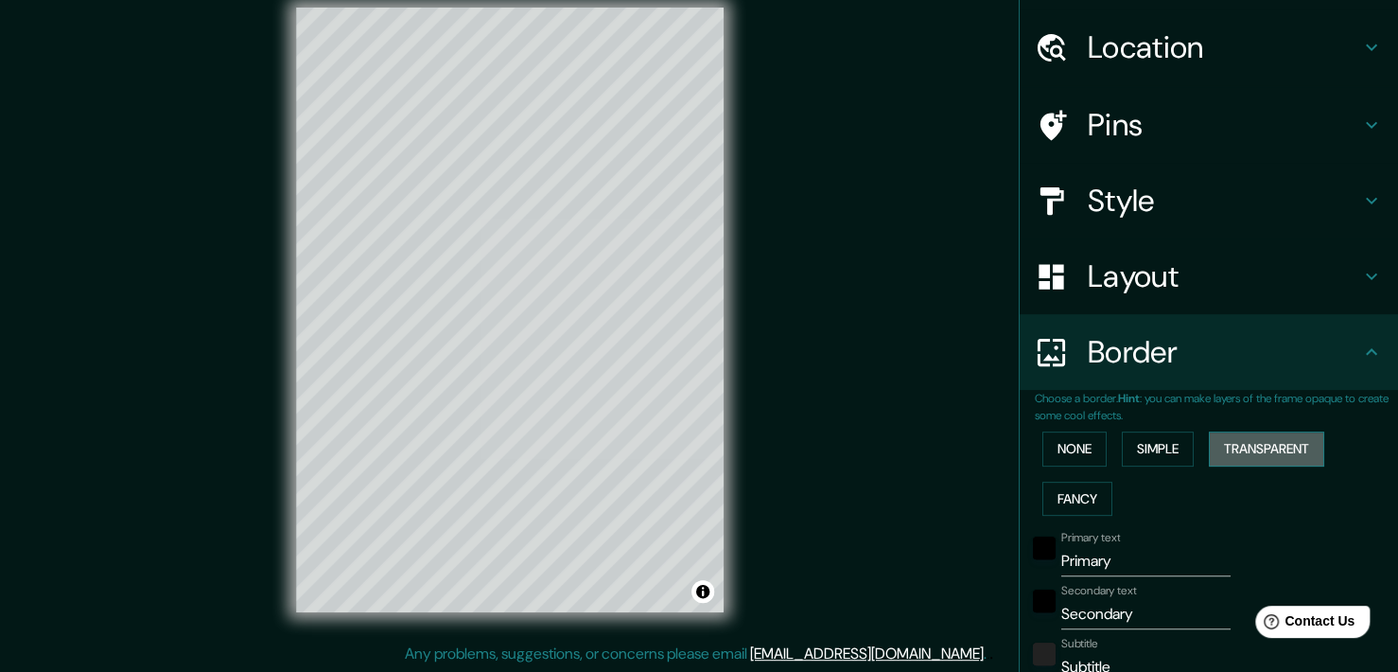
click at [1230, 455] on button "Transparent" at bounding box center [1266, 448] width 115 height 35
click at [1069, 445] on button "None" at bounding box center [1074, 448] width 64 height 35
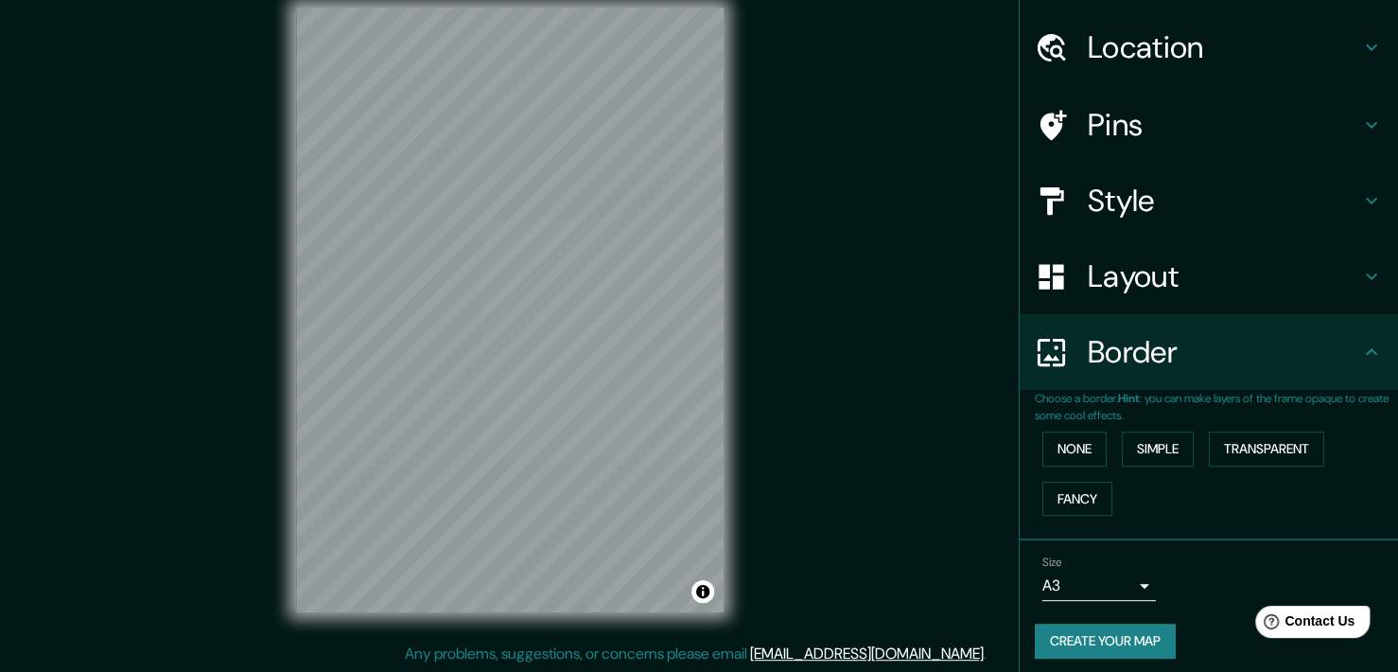
click at [1148, 276] on h4 "Layout" at bounding box center [1224, 276] width 272 height 38
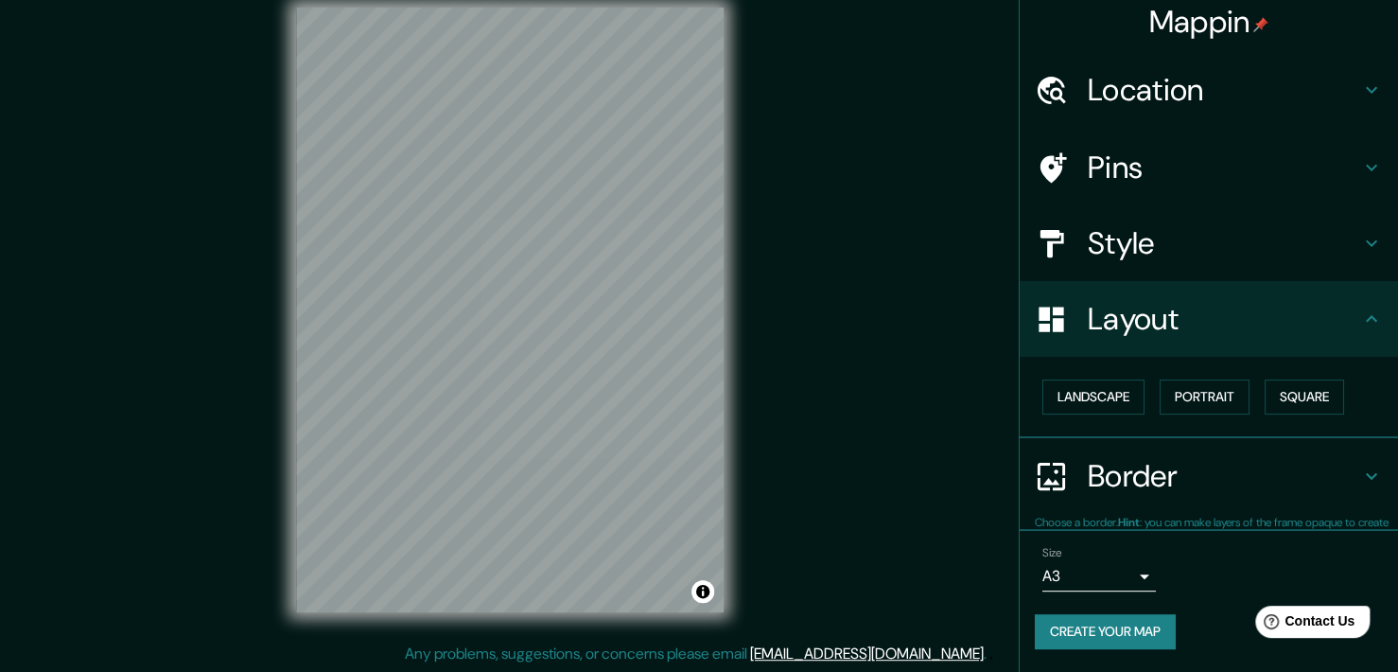
scroll to position [8, 0]
click at [1103, 394] on button "Landscape" at bounding box center [1093, 397] width 102 height 35
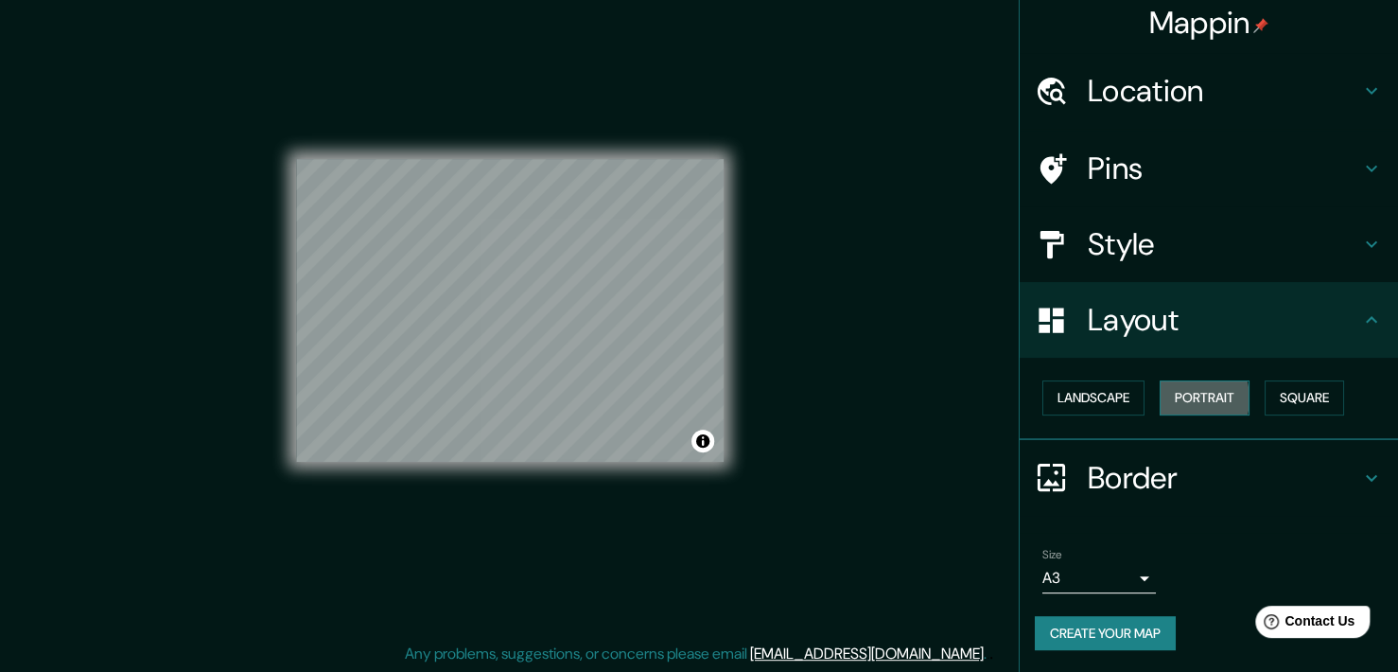
click at [1165, 397] on button "Portrait" at bounding box center [1205, 397] width 90 height 35
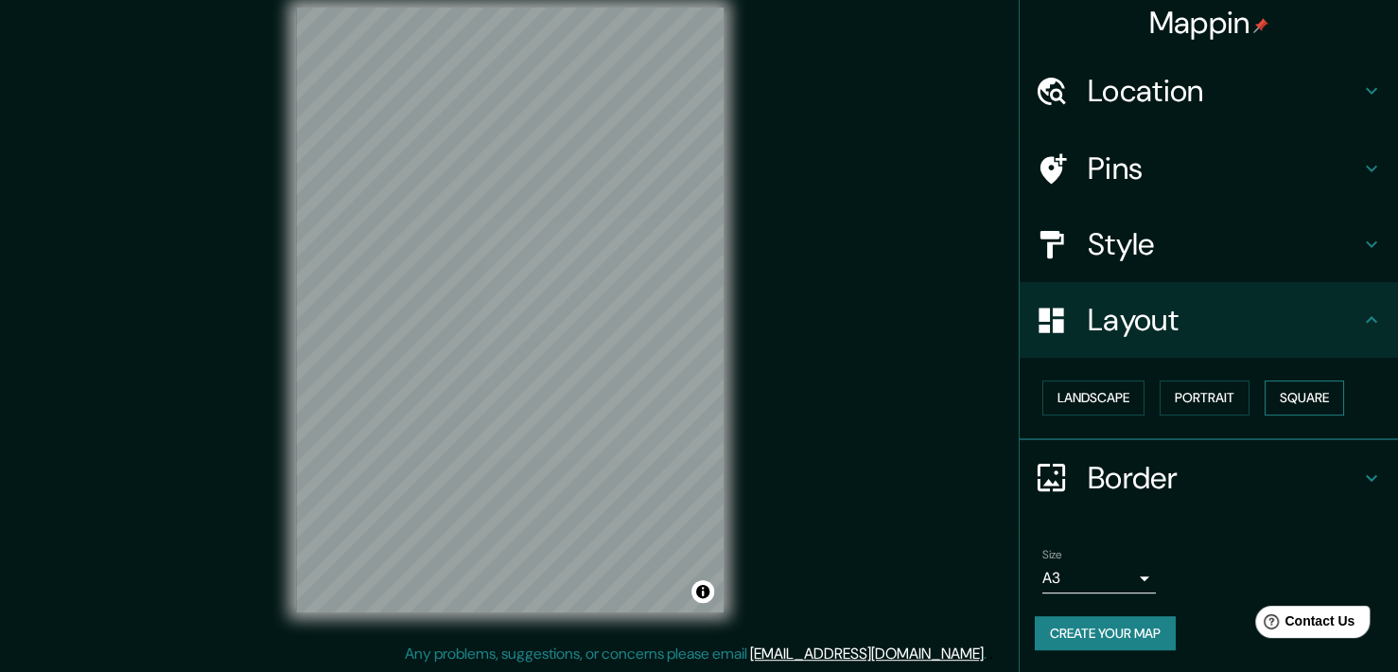
click at [1269, 395] on button "Square" at bounding box center [1304, 397] width 79 height 35
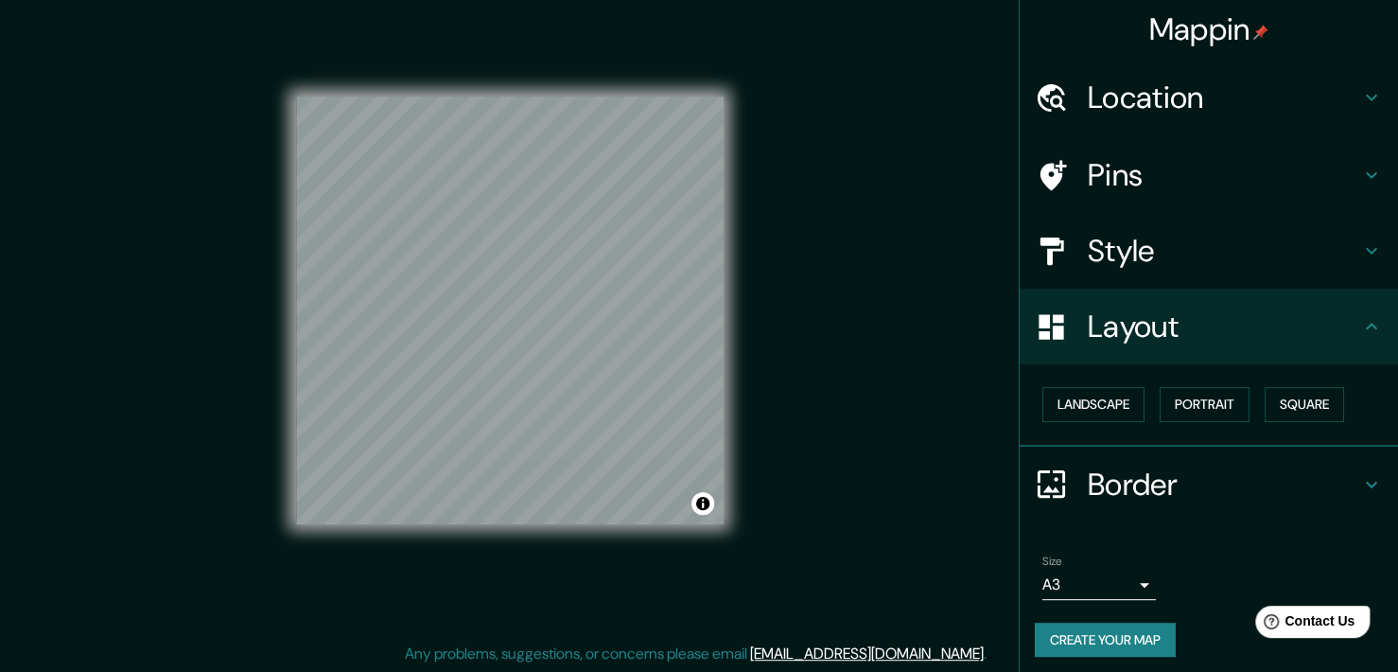
scroll to position [0, 0]
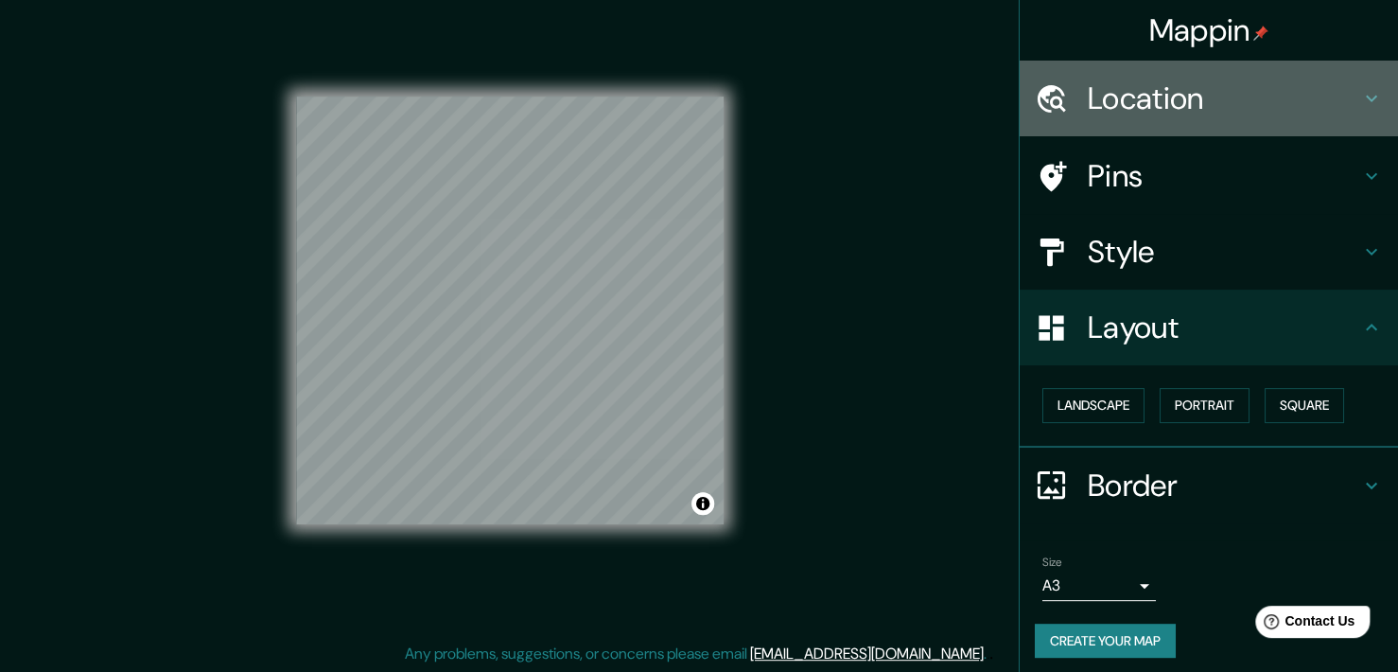
click at [1132, 102] on h4 "Location" at bounding box center [1224, 98] width 272 height 38
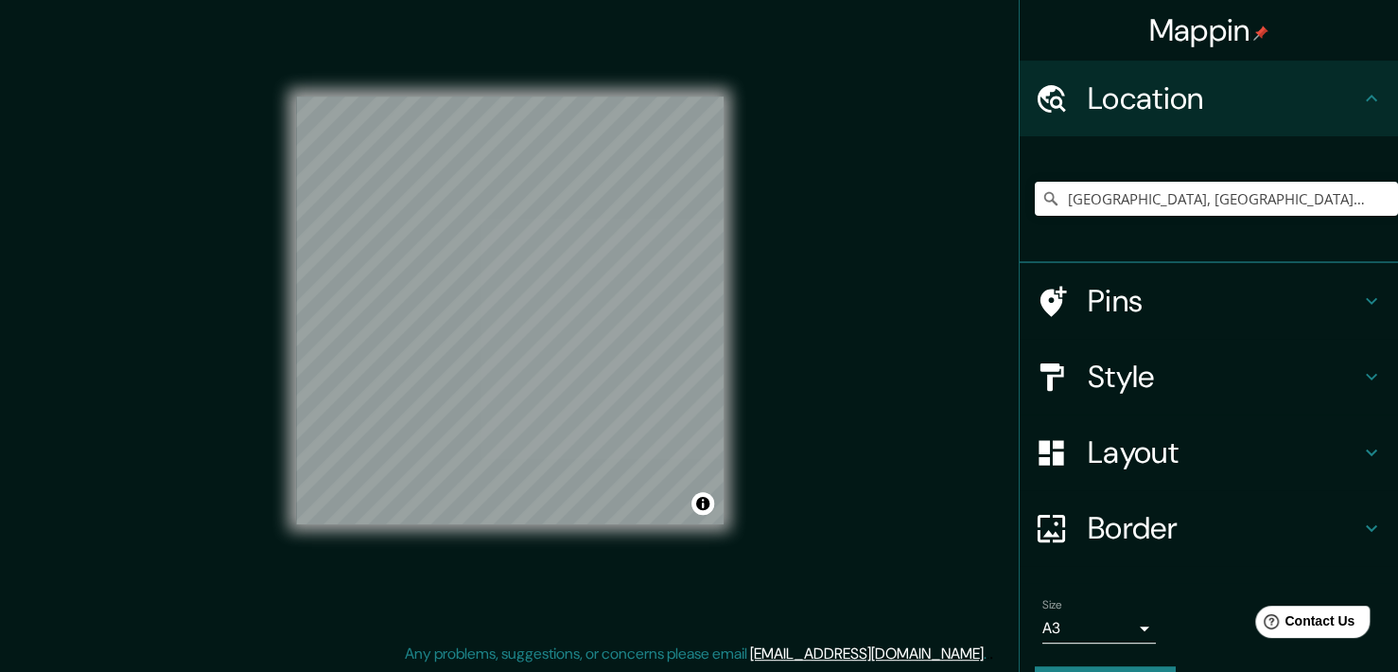
click at [1155, 300] on h4 "Pins" at bounding box center [1224, 301] width 272 height 38
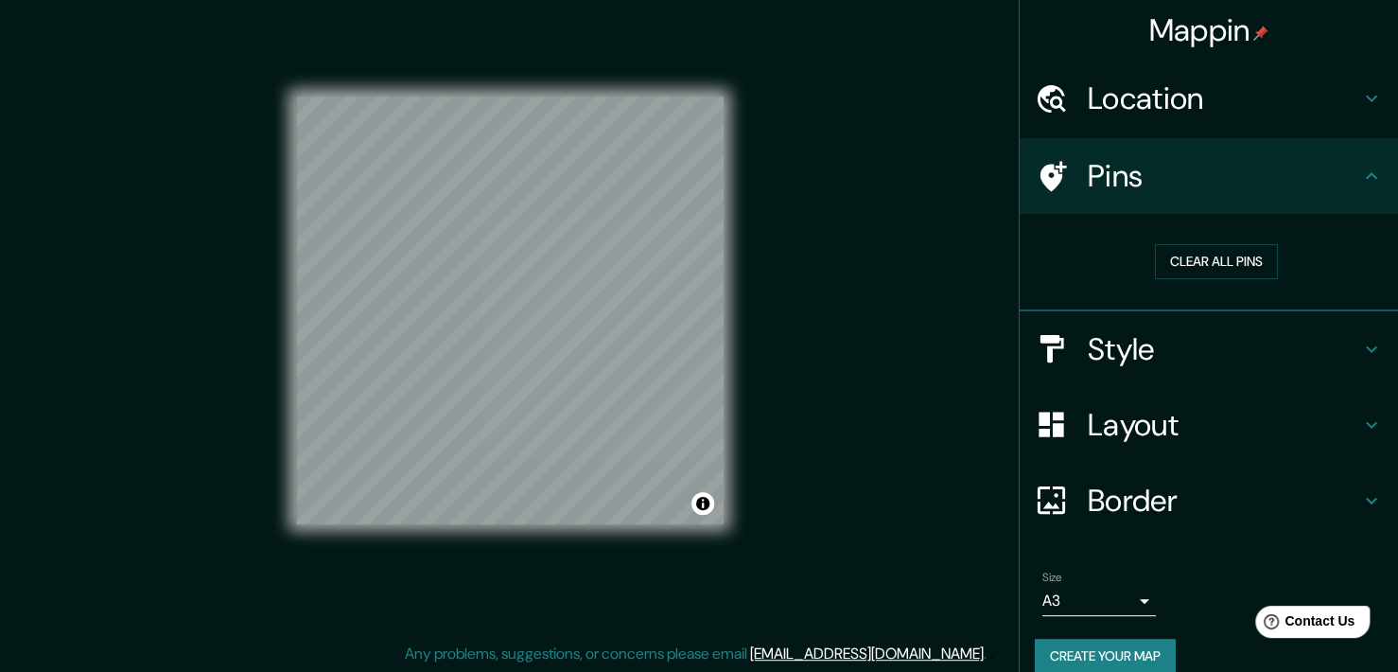
click at [1097, 338] on h4 "Style" at bounding box center [1224, 349] width 272 height 38
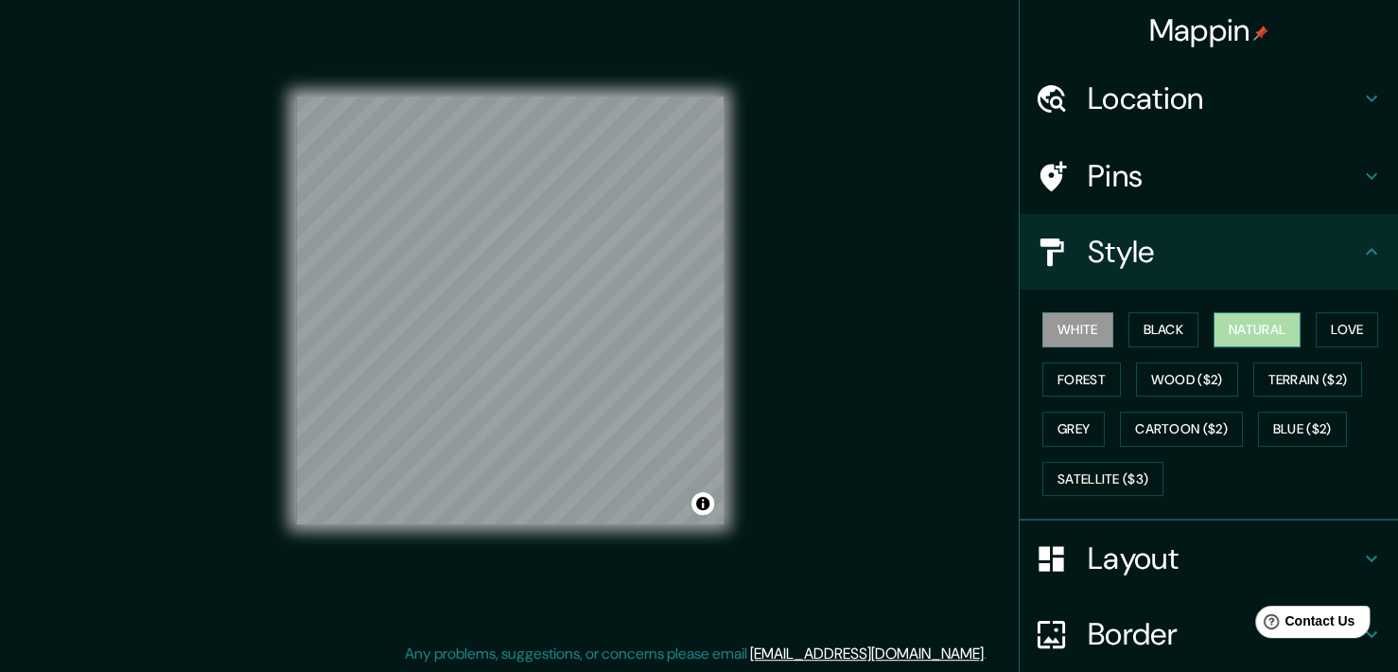
click at [1237, 323] on button "Natural" at bounding box center [1257, 329] width 87 height 35
